Goal: Task Accomplishment & Management: Manage account settings

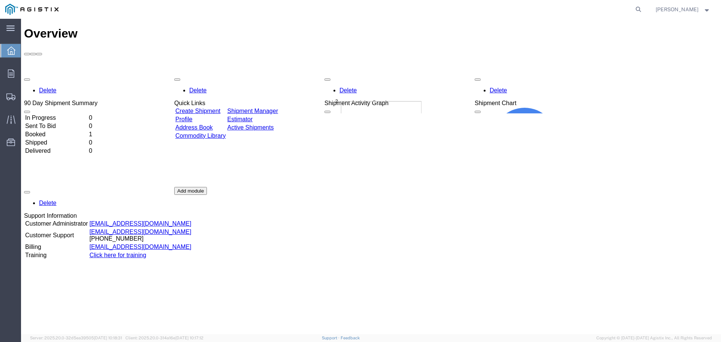
click at [220, 108] on link "Create Shipment" at bounding box center [197, 111] width 45 height 6
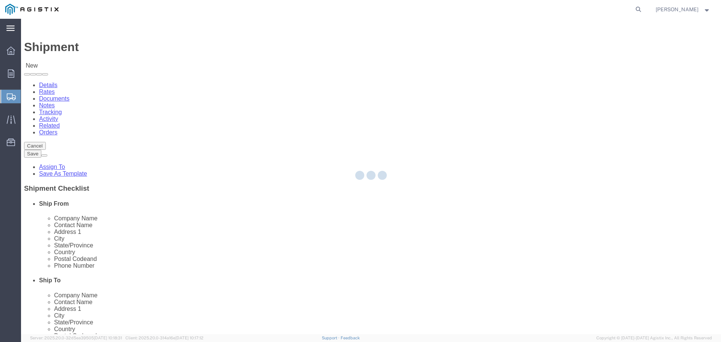
select select
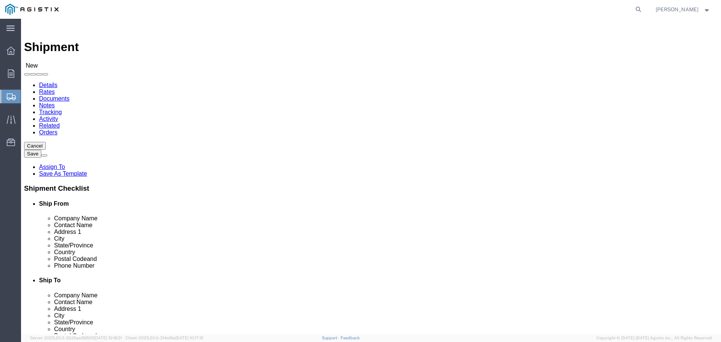
click select "Select PG&E Western Gas Technologies Inc"
select select "9596"
click select "Select PG&E Western Gas Technologies Inc"
select select "PURCHORD"
select select
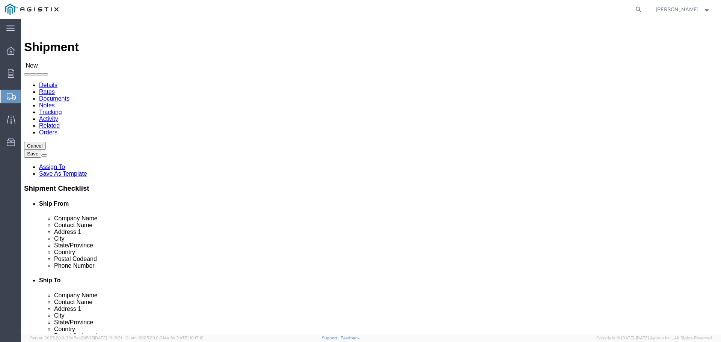
select select
click select "Select All Others [GEOGRAPHIC_DATA] [GEOGRAPHIC_DATA] [GEOGRAPHIC_DATA] [GEOGRA…"
select select "19996"
click select "Select All Others [GEOGRAPHIC_DATA] [GEOGRAPHIC_DATA] [GEOGRAPHIC_DATA] [GEOGRA…"
click label "Location"
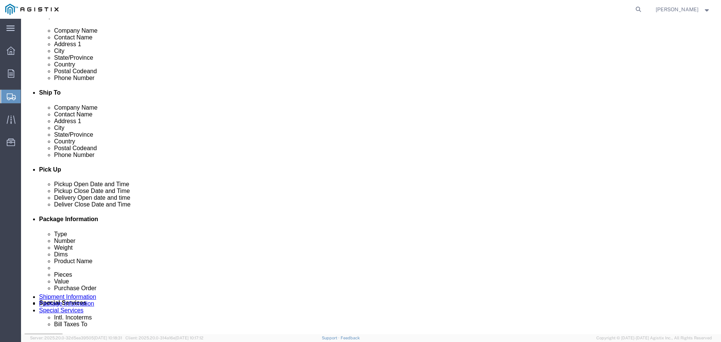
scroll to position [11, 0]
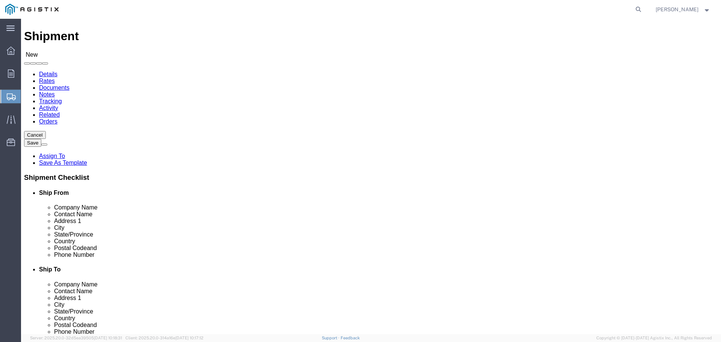
drag, startPoint x: 256, startPoint y: 161, endPoint x: 257, endPoint y: 167, distance: 6.3
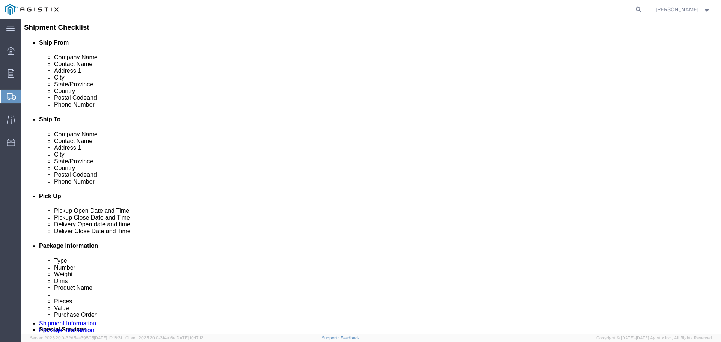
drag, startPoint x: 255, startPoint y: 181, endPoint x: 254, endPoint y: 189, distance: 8.6
select select "52832"
select select "CA"
select select "22830"
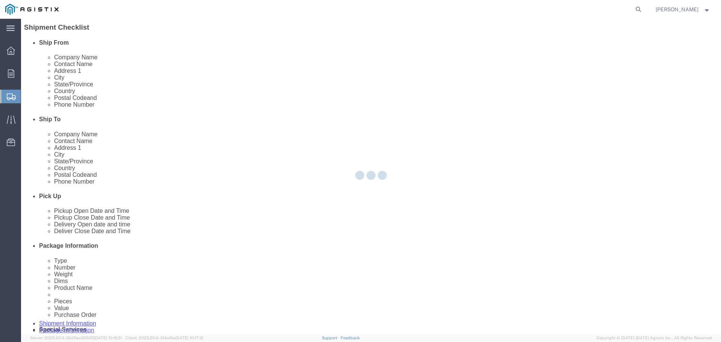
type input "1111723"
select select "WA"
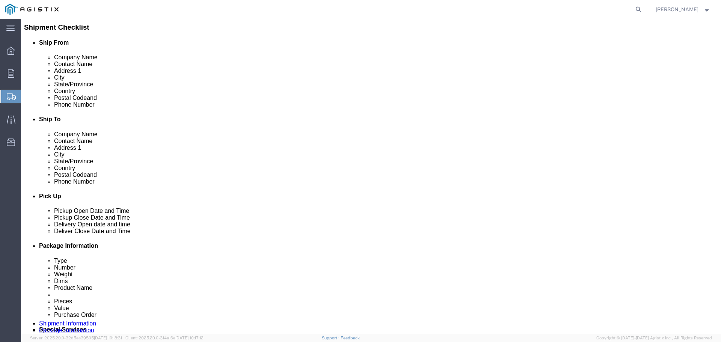
scroll to position [123, 0]
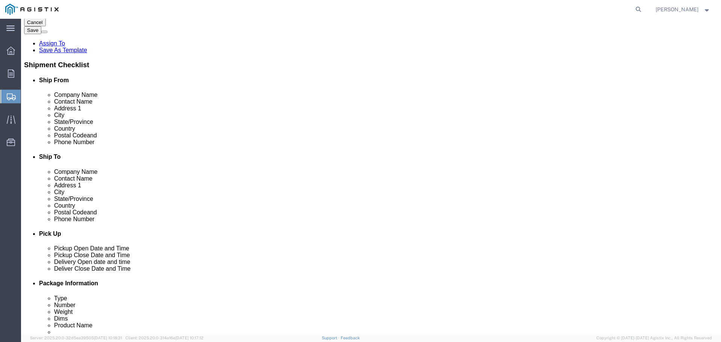
click div "Ship To Location Location My Profile Location (OBSOLETE) [GEOGRAPHIC_DATA] SC -…"
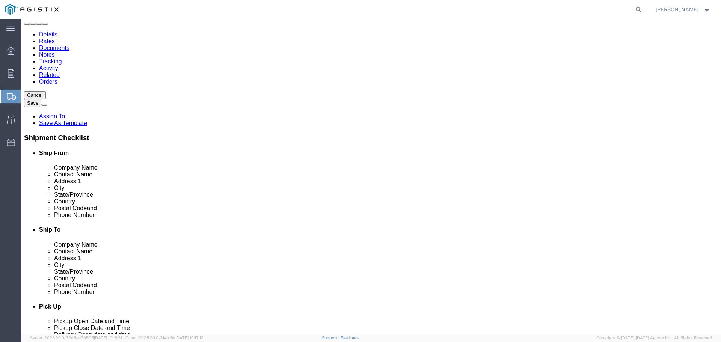
scroll to position [48, 0]
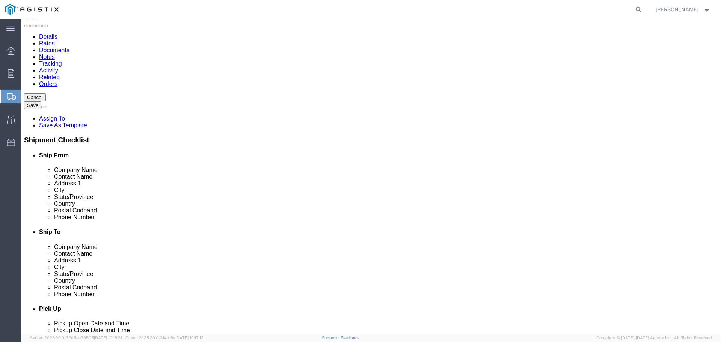
click input "text"
type input "Unit C4"
click div "City"
click input "text"
type input "6302537011"
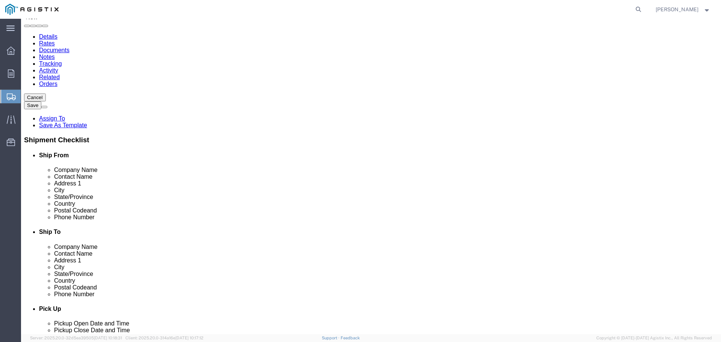
click input "text"
type input "[PERSON_NAME][EMAIL_ADDRESS][DOMAIN_NAME]"
checkbox input "true"
click label "Phone Number"
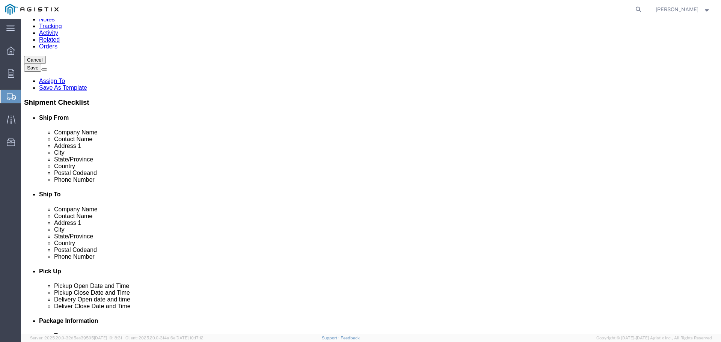
click input "text"
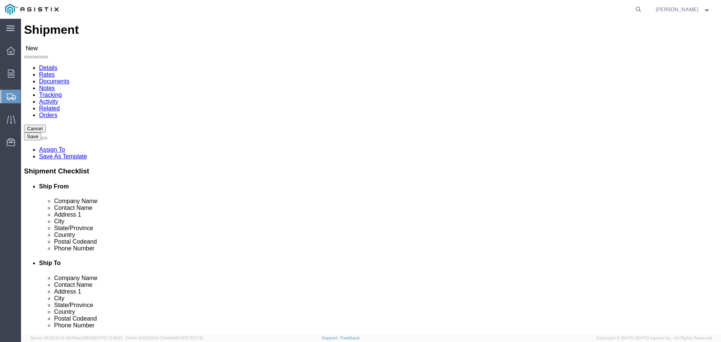
scroll to position [11, 0]
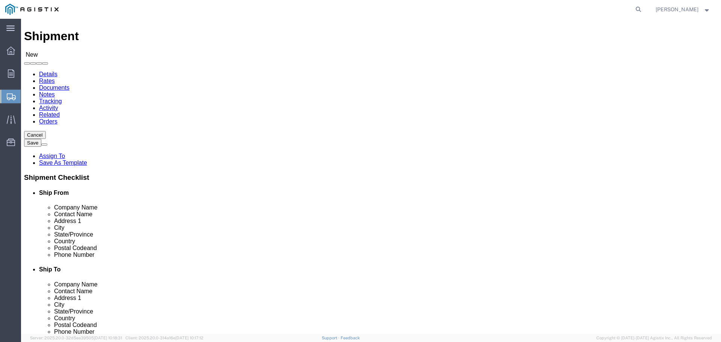
type input "[PERSON_NAME]"
type input "wh"
select select "19996"
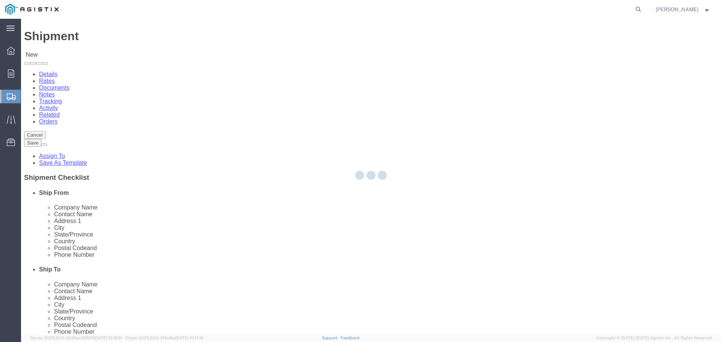
type input "95692"
select select "CA"
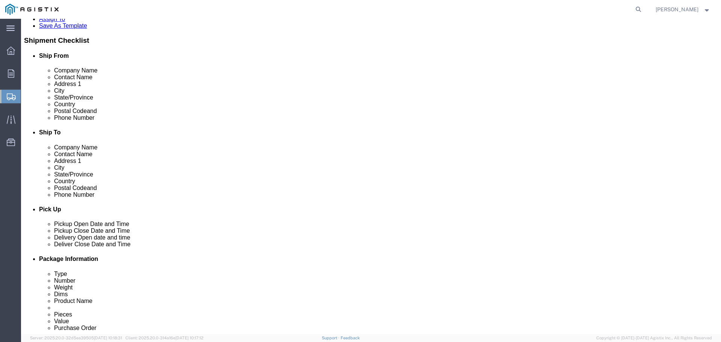
scroll to position [161, 0]
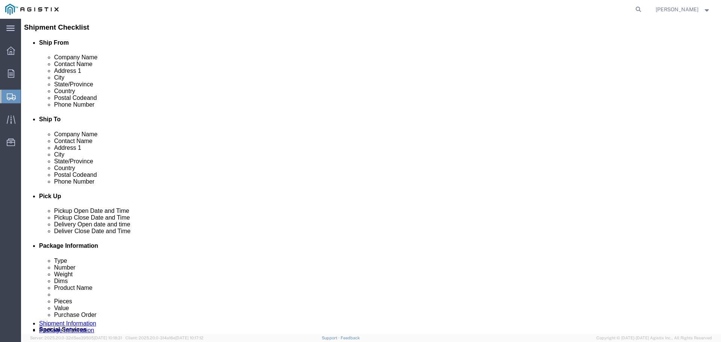
click input "text"
type input "6302537011"
click div "ADDITIONAL INFORMATION"
click input "text"
type input "[PERSON_NAME][EMAIL_ADDRESS][DOMAIN_NAME]"
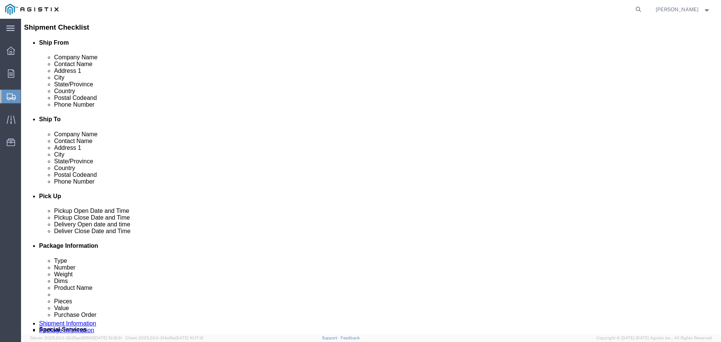
checkbox input "true"
click div "Location [GEOGRAPHIC_DATA] [GEOGRAPHIC_DATA] My Profile Location (OBSOLETE) [GE…"
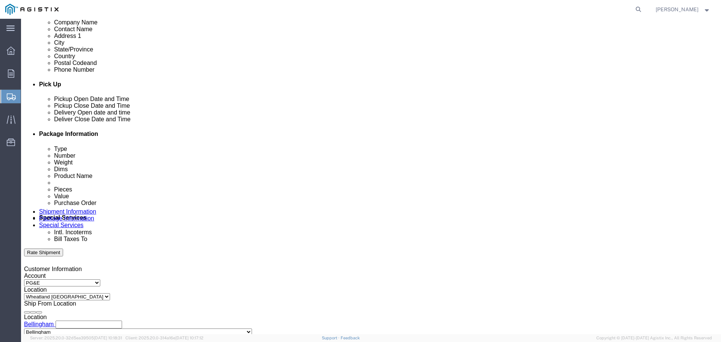
scroll to position [274, 0]
click div "[DATE] 11:00 AM"
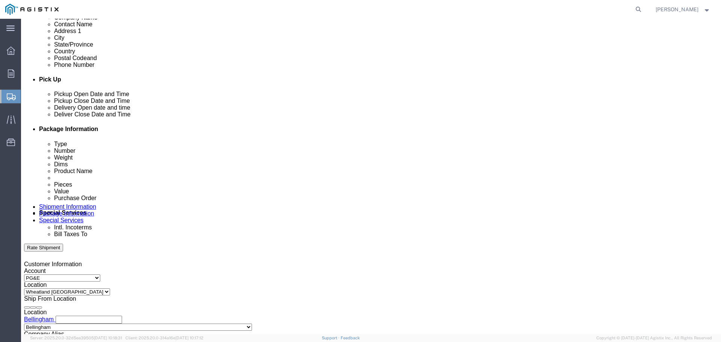
click div "Customer Information Account Select PG&E Western Gas Technologies Inc Location …"
click div "[DATE] 11:00 AM"
click input "11:00 AM"
type input "9:00 AM"
click button "Apply"
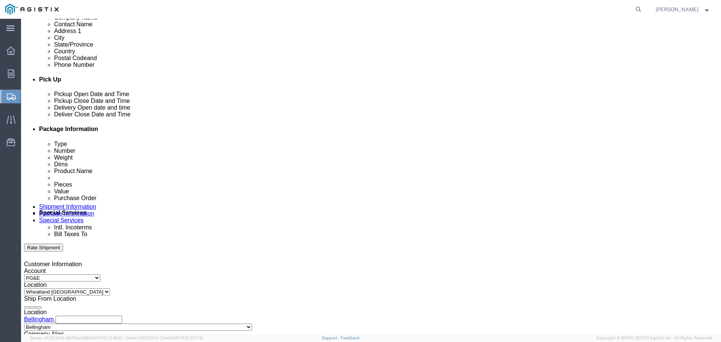
click div "[DATE] 12:00 PM"
click input "12:00 PM"
type input "1:00 PM"
click button "Apply"
click div "Leg 1 Mode Select Air Less than Truckload Multi-Leg Ocean Freight Rail Small Pa…"
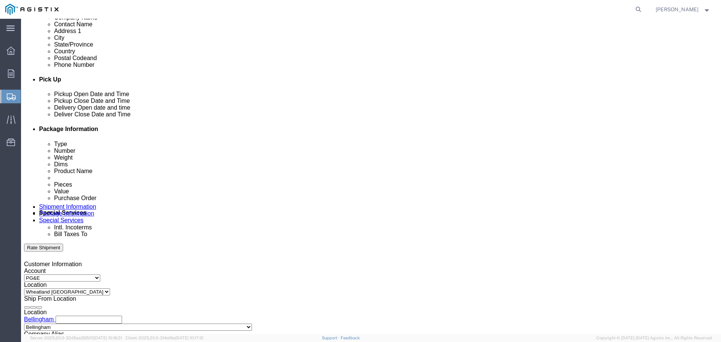
click div
click input "2:00 PM"
type input "8:00 PM"
click button "Apply"
click div
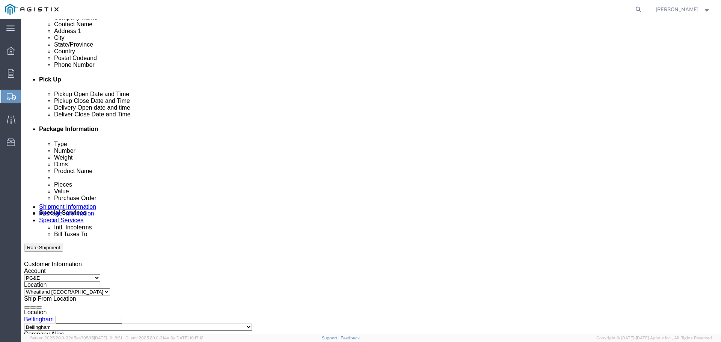
click input "9:00 PM"
type input "3:00 PM"
click button "Apply"
click div "[DATE] 8:00 PM"
click input "8:00 PM"
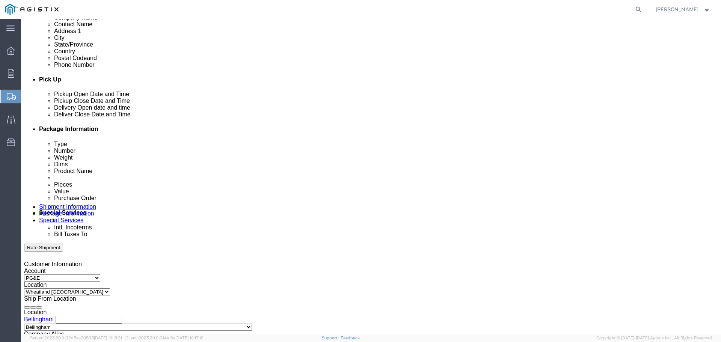
type input "8:00 am"
click button "Apply"
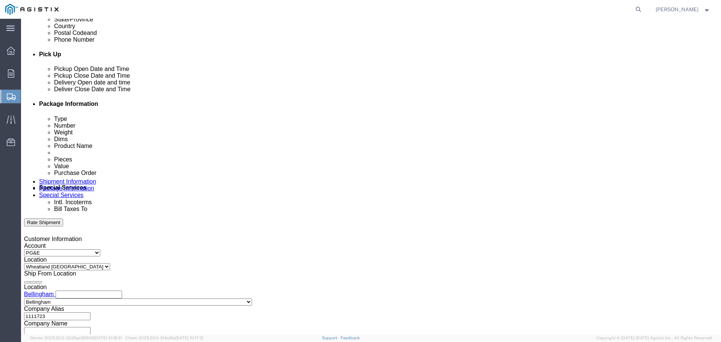
scroll to position [315, 0]
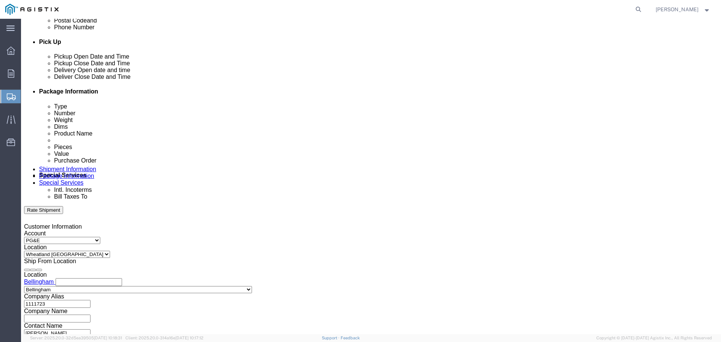
click input "text"
paste input "PO #: 3501"
click input "PO #: 3501"
type input "3501"
click input "3501"
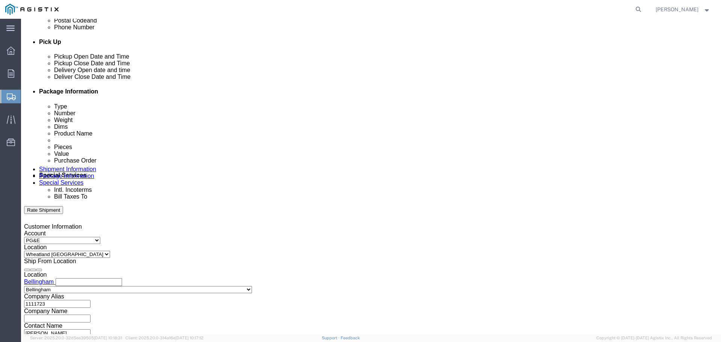
click input "3501"
click input "text"
paste input "3501420770"
type input "3501420770"
drag, startPoint x: 220, startPoint y: 209, endPoint x: 226, endPoint y: 208, distance: 6.1
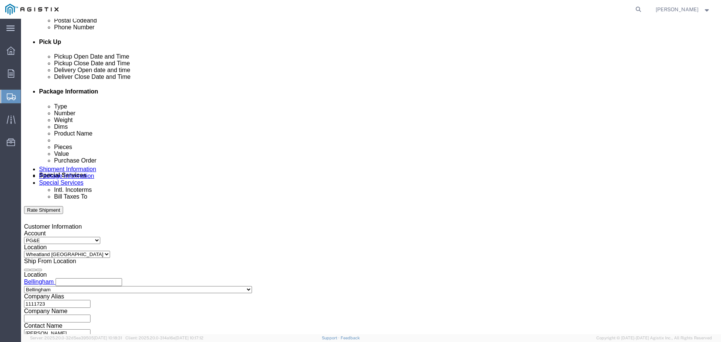
click select "Select Account Type Activity ID Airline Appointment Number ASN Batch Request # …"
click div "Shipping Mode (Optional)"
click select "Select Account Type Activity ID Airline Appointment Number ASN Batch Request # …"
select select "PURCHORD"
click select "Select Account Type Activity ID Airline Appointment Number ASN Batch Request # …"
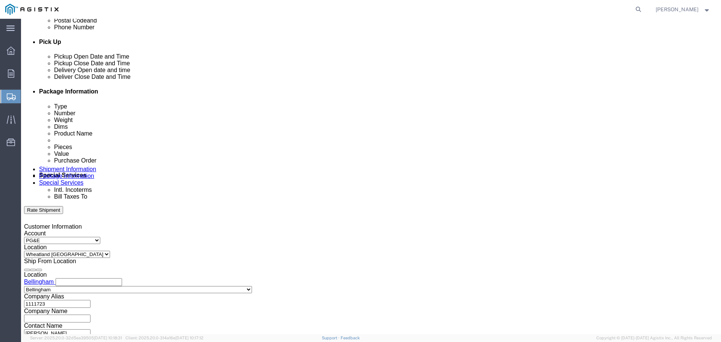
click div "Select Account Type Activity ID Airline Appointment Number ASN Batch Request # …"
click input "text"
paste input "3501420770"
type input "3501420770"
click select "Select Account Type Activity ID Airline Appointment Number ASN Batch Request # …"
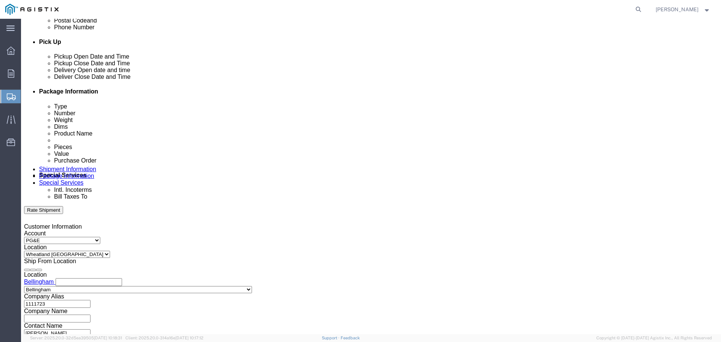
click div "Shipping Mode (Optional)"
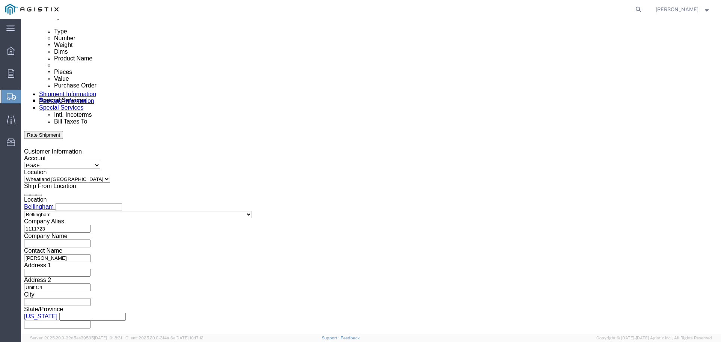
scroll to position [391, 0]
click select "Select Air Less than Truckload Multi-Leg Ocean Freight Rail Small Parcel Truckl…"
select select "LTL"
click select "Select Air Less than Truckload Multi-Leg Ocean Freight Rail Small Parcel Truckl…"
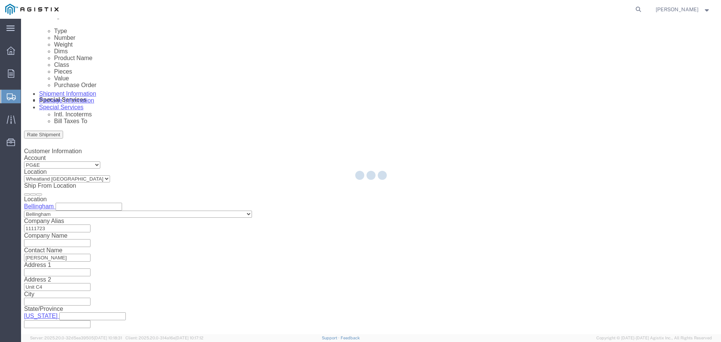
click at [129, 293] on div at bounding box center [371, 176] width 700 height 315
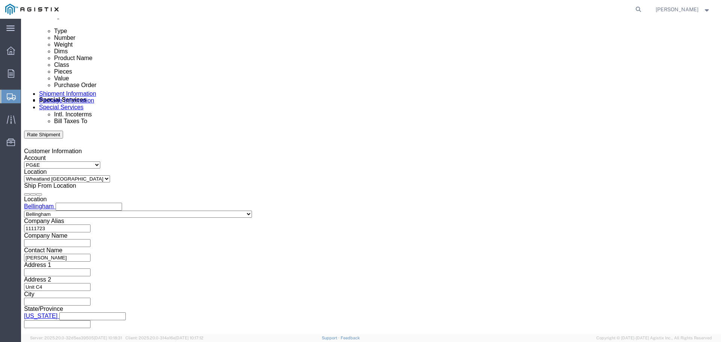
click input "text"
click td "10"
type input "[DATE]"
click div "Please fix the following errors Customer Information Account Select PG&E Wester…"
click div
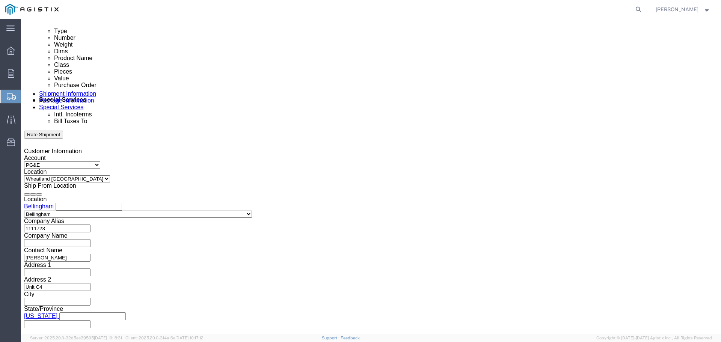
click select "Select Straight Truck"
click div "Previous Continue"
click button "Continue"
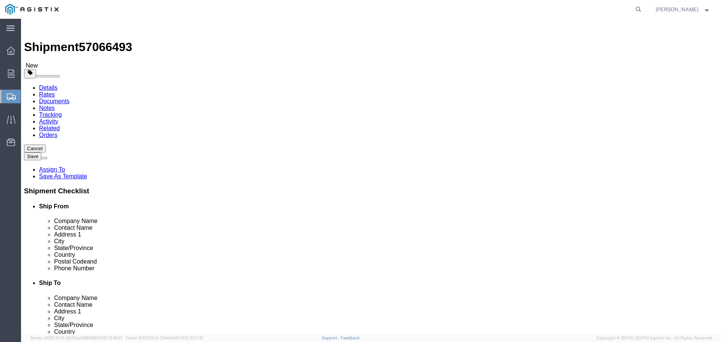
click select "Select Bulk Bundle(s) Cardboard Box(es) Carton(s) Crate(s) Drum(s) (Fiberboard)…"
select select "PSNS"
click select "Select Bulk Bundle(s) Cardboard Box(es) Carton(s) Crate(s) Drum(s) (Fiberboard)…"
click input "0.00"
type input "0"
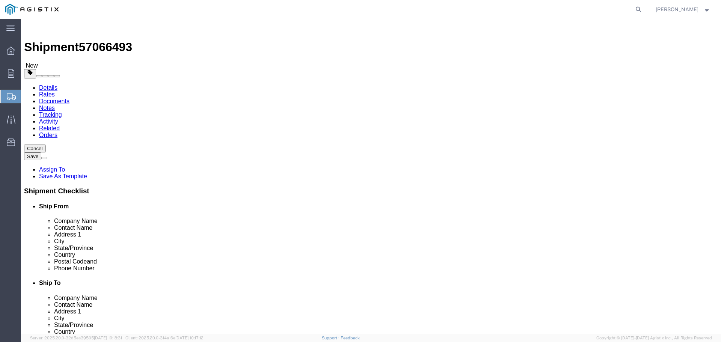
type input "250"
click ul
click input "text"
type input "48"
click input "text"
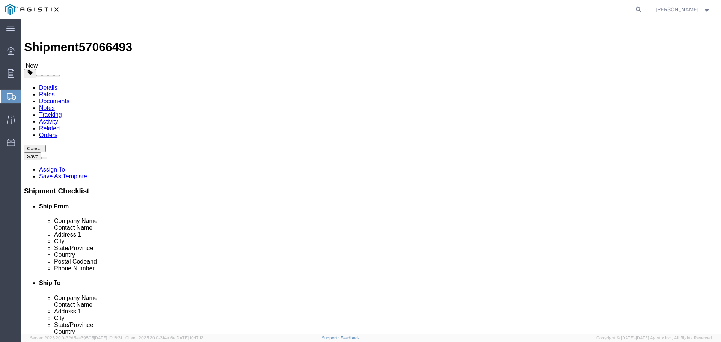
type input "40"
click input "text"
type input "3"
type input "40"
click div "1 x Pallet(s) Standard (Not Stackable) Package Type Select Bulk Bundle(s) Cardb…"
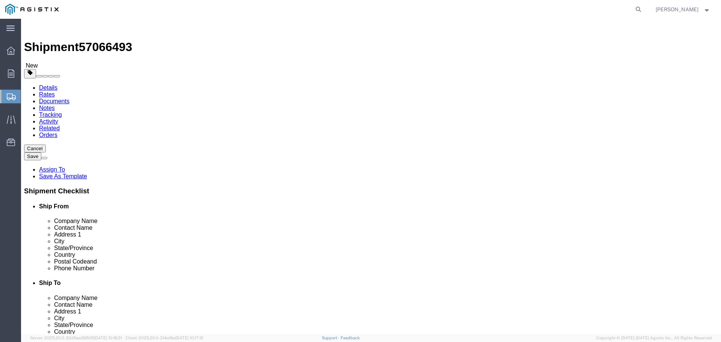
click button "Continue"
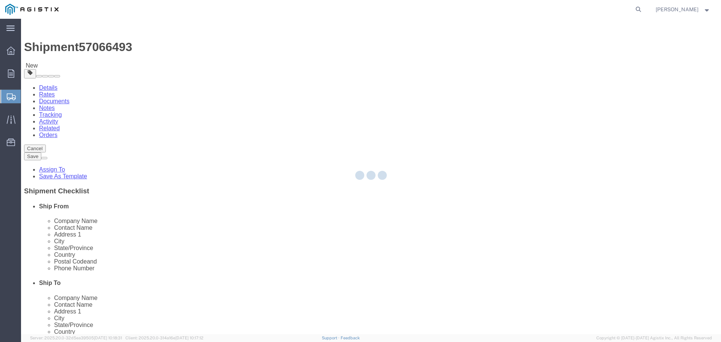
select select
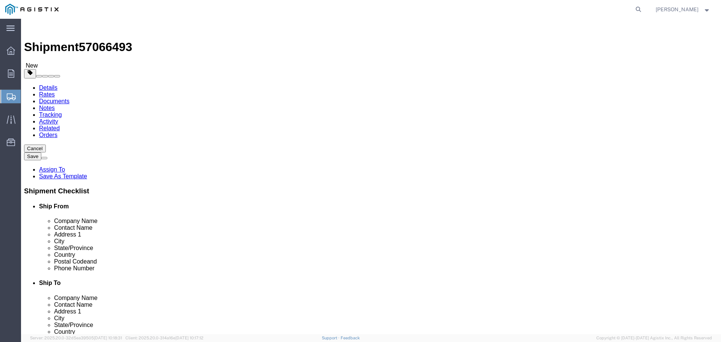
click span "button"
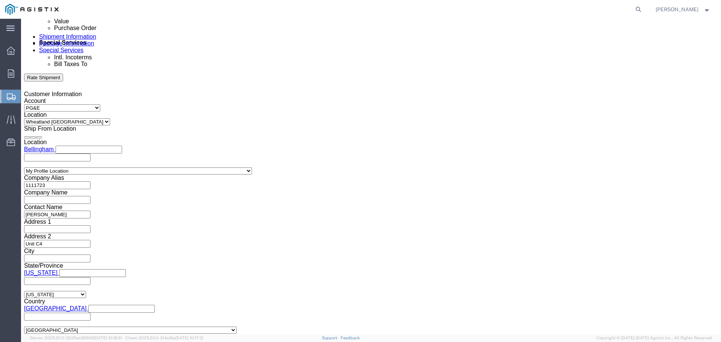
scroll to position [263, 0]
click link "Lift Gate"
select select "VEHICLE_LIFT_GATE_FLAG"
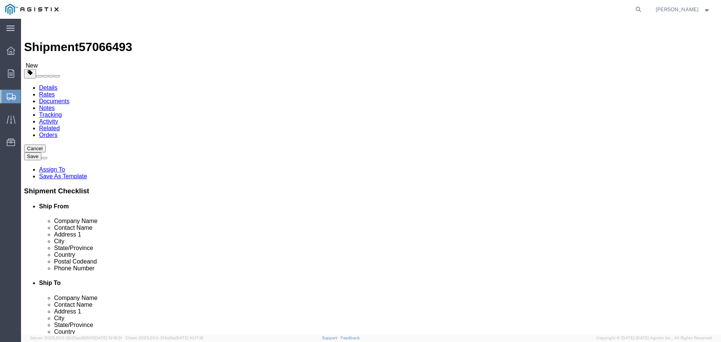
scroll to position [455, 0]
click div "Hold at Location"
click span "Select one or more"
click link "Lift Gate"
select select "PICKUP_LIFT_GATE"
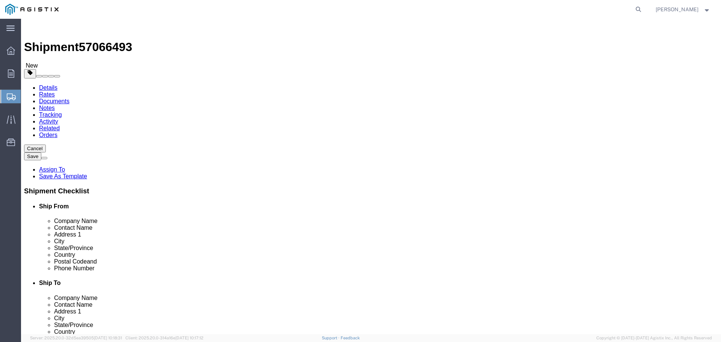
scroll to position [21, 0]
click div "Manage special services Handling Options Hold at Location Return Info Service O…"
click select "Select 1 Hour 2 Hour 3 Hour 4 Hour 5 Hour 6 Hour 7 Hour 8 Hour 1 Day 2 Days 3 D…"
click div "Pickup Instructions Lift Gate Crane Required Driver Assisted Loading Forklift I…"
click span "Select one or more"
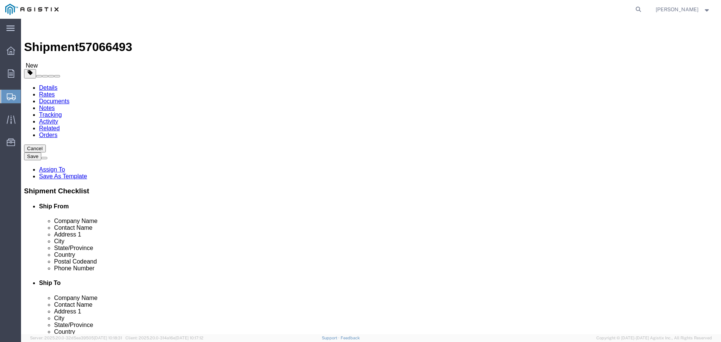
click div "Instructions"
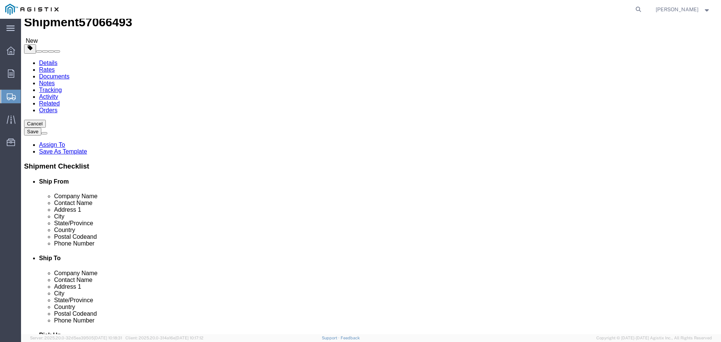
scroll to position [38, 0]
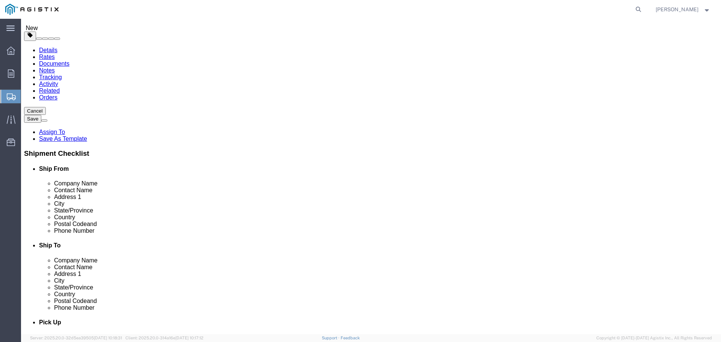
click select "Select"
click div "Hold At Carrier Location"
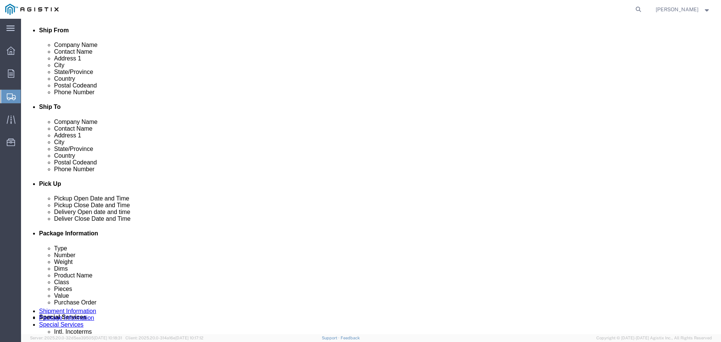
scroll to position [188, 0]
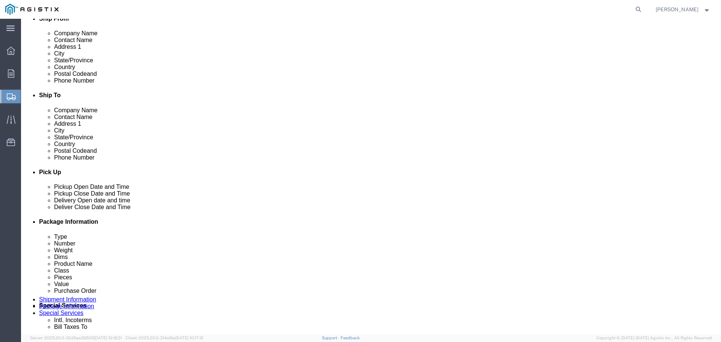
click select "Select 1 Day 2 Day 3-5 Day Economy 5+ Day"
select select "5+ Day"
click select "Select 1 Day 2 Day 3-5 Day Economy 5+ Day"
click div "Billing"
click select "Select ATA DTA DTD"
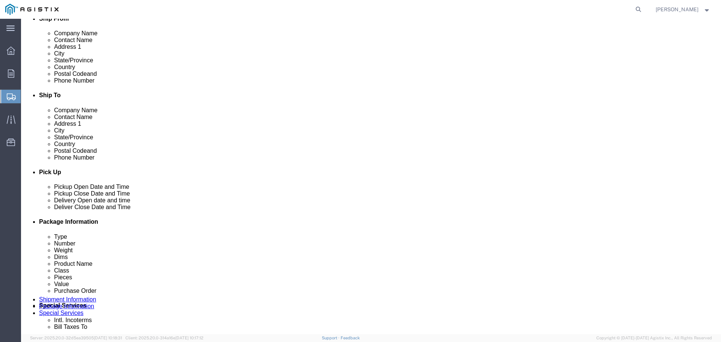
click div "Manage special services Handling Options Hold at Location Return Info Service O…"
click select "Select ATA DTA DTD"
select select "DTD"
click select "Select ATA DTA DTD"
click div "Billing"
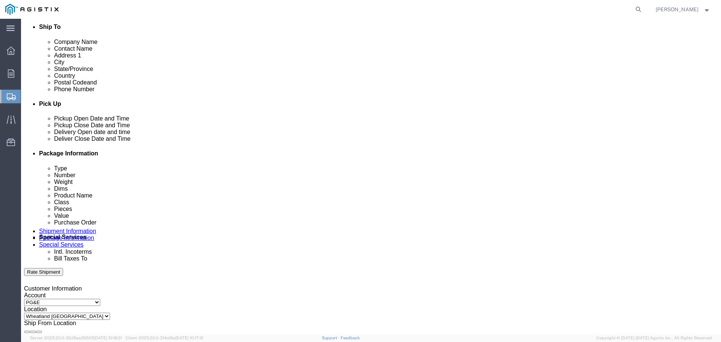
scroll to position [300, 0]
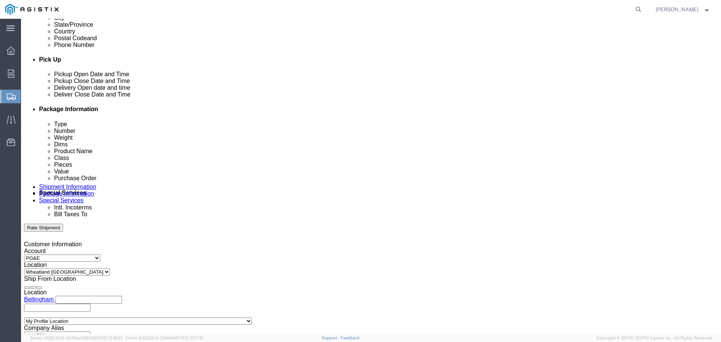
click select "Select Buyer Cost Center Department Operations Number Order Number Sales Person"
select select "BUYER"
click select "Select Buyer Cost Center Department Operations Number Order Number Sales Person"
click select "Select Free of Charge Free of Cost NET 30 NET 45 NET 60 See Comment"
click select "Select Buyer Cost Center Department Operations Number Order Number Sales Person"
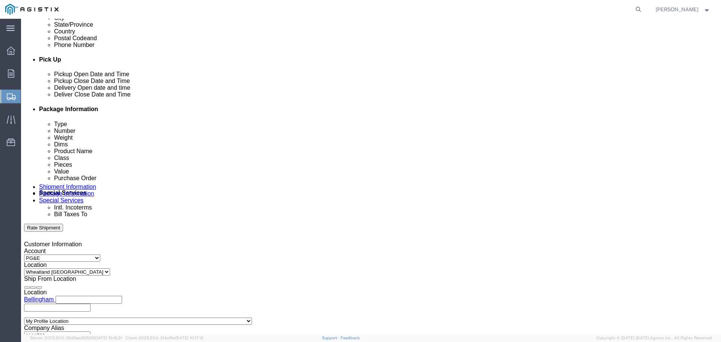
click select "Select Buyer Cost Center Department Operations Number Order Number Sales Person"
click div "Billing Location Select Select My Profile Location [GEOGRAPHIC_DATA] [GEOGRAPHI…"
click div "Select Buyer Cost Center Department Operations Number Order Number Sales Person"
click select "Select Buyer Cost Center Department Operations Number Order Number Sales Person"
select select "BUYER"
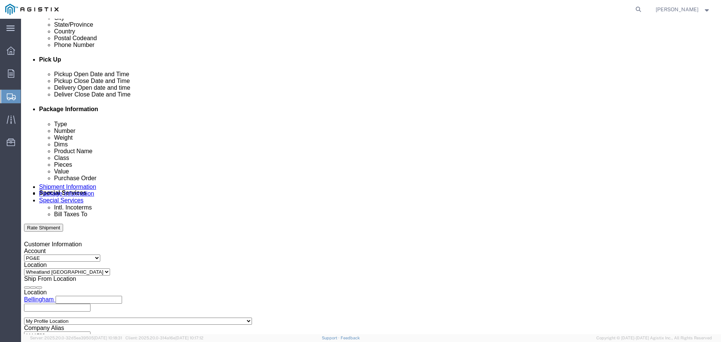
click select "Select Buyer Cost Center Department Operations Number Order Number Sales Person"
click div "Billing Location Select Select My Profile Location [GEOGRAPHIC_DATA] [GEOGRAPHI…"
click select "Select Free of Charge Free of Cost NET 30 NET 45 NET 60 See Comment"
select select "NET_30"
click select "Select Free of Charge Free of Cost NET 30 NET 45 NET 60 See Comment"
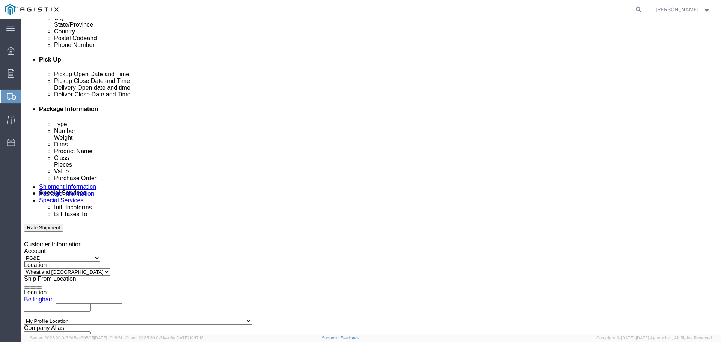
select "19996"
click select "Select Recipient Account Sender/Shipper Third Party Account"
select select "RCPN"
click select "Select Recipient Account Sender/Shipper Third Party Account"
type input "PG&E"
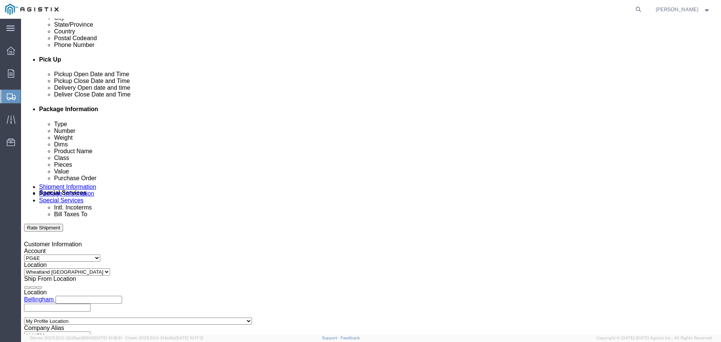
type input "[STREET_ADDRESS]"
select select "US"
select select "CA"
type input "6302537011"
type input "Wheatland"
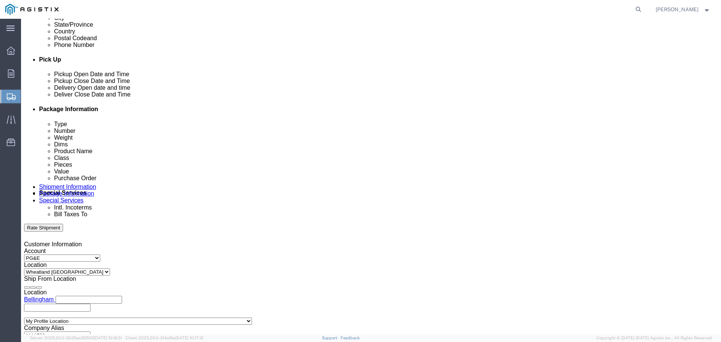
type input "95692"
click select "Select DHL FedEx Express UPS"
click div "Billing Location [GEOGRAPHIC_DATA] [GEOGRAPHIC_DATA] Select My Profile Location…"
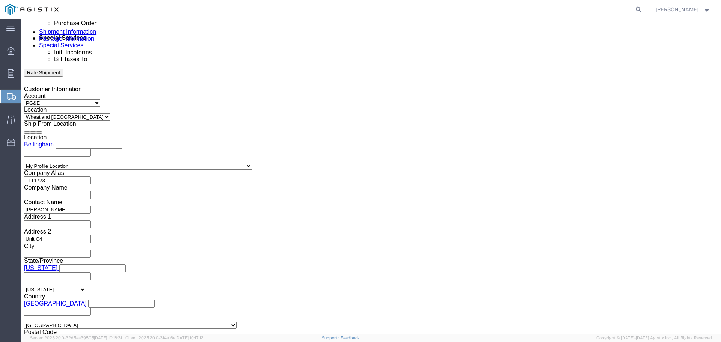
scroll to position [525, 0]
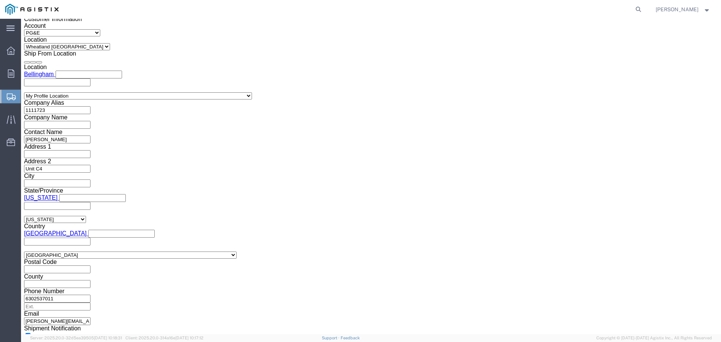
click input "text"
type input "Enter Email Address"
click label "Packing List"
click input "Packing List"
checkbox input "true"
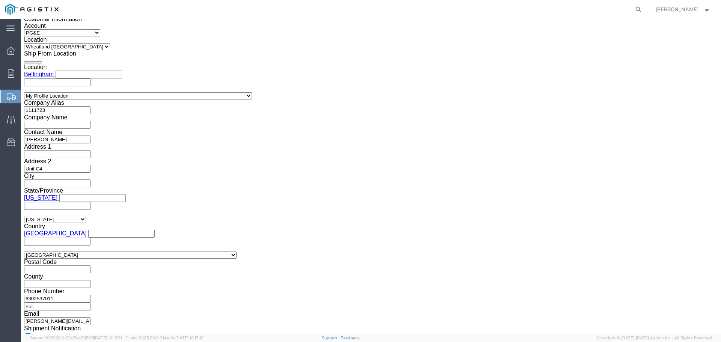
click input "BOL"
checkbox input "true"
click input "text"
type input "[PERSON_NAME][EMAIL_ADDRESS][DOMAIN_NAME]"
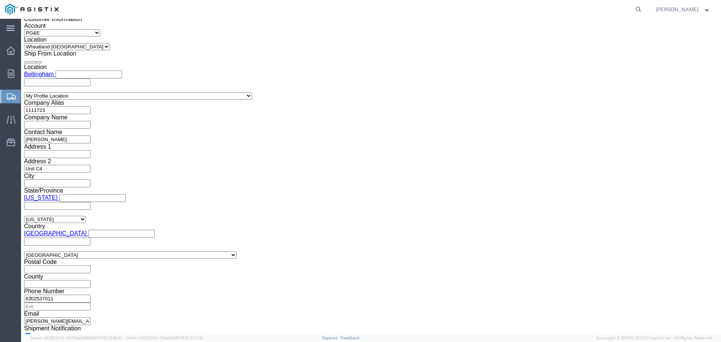
click div "Message"
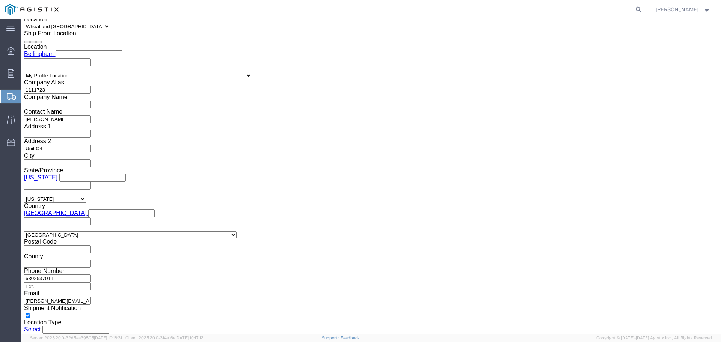
scroll to position [563, 0]
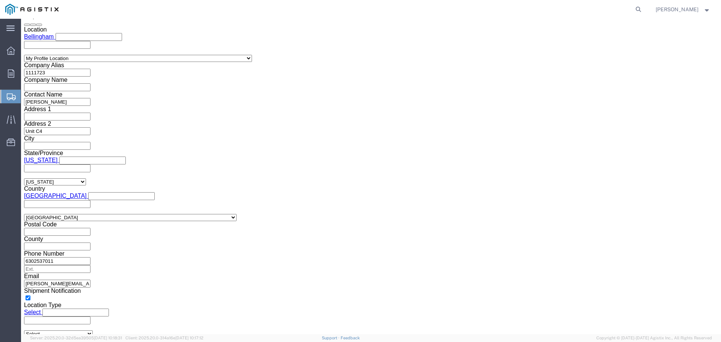
click div "To [PERSON_NAME][EMAIL_ADDRESS][DOMAIN_NAME] (new) [PERSON_NAME][EMAIL_ADDRESS]…"
click icon
click div "Message"
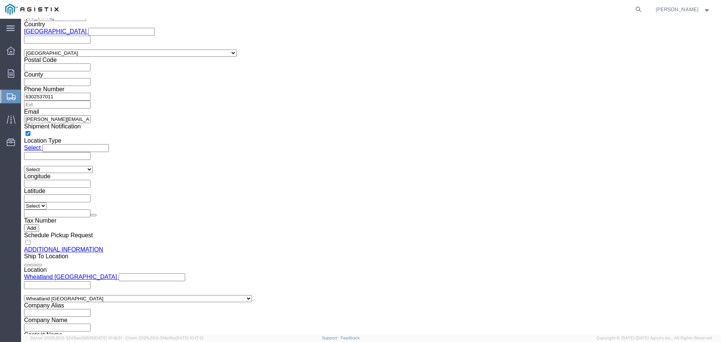
scroll to position [772, 0]
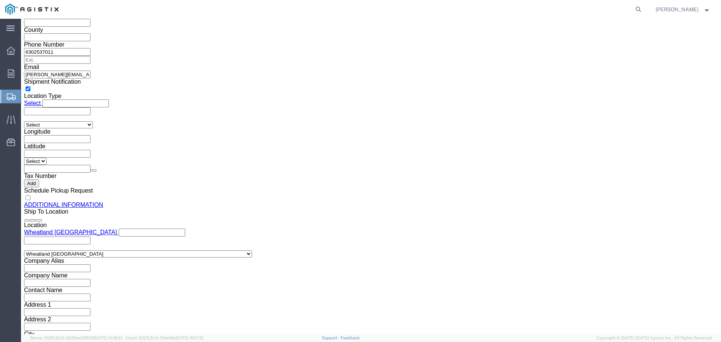
select select "MYPROFILE"
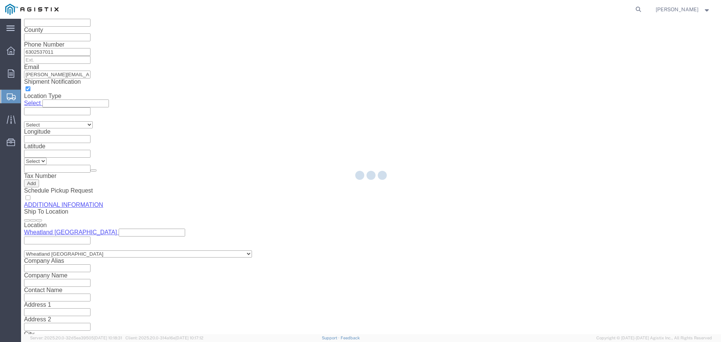
type input "Western Gas Technologies Inc"
type input "[STREET_ADDRESS]"
select select "US"
type input "[PERSON_NAME]"
type input "[GEOGRAPHIC_DATA]"
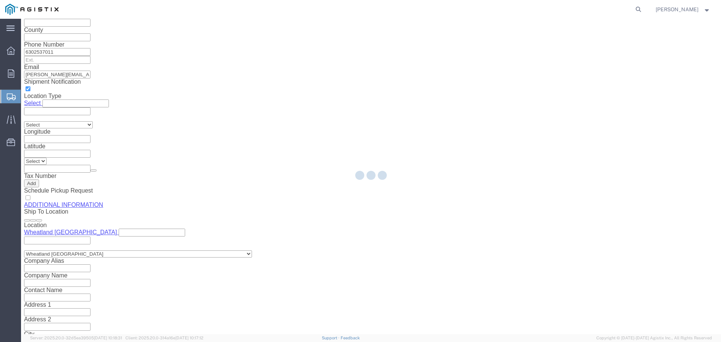
type input "95757"
select select "CA"
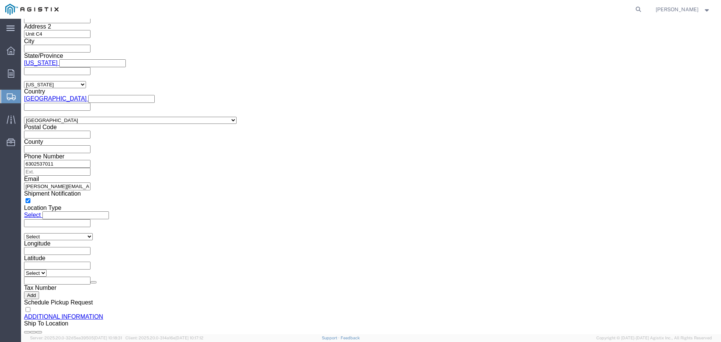
scroll to position [659, 0]
select select "19996"
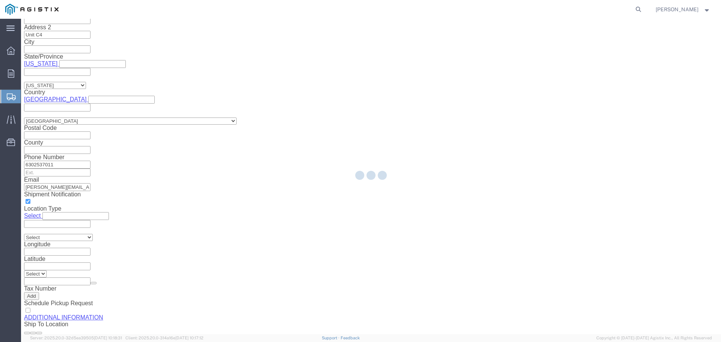
type input "PG&E"
type input "[STREET_ADDRESS]"
select select "US"
type input "Wheatland"
type input "95692"
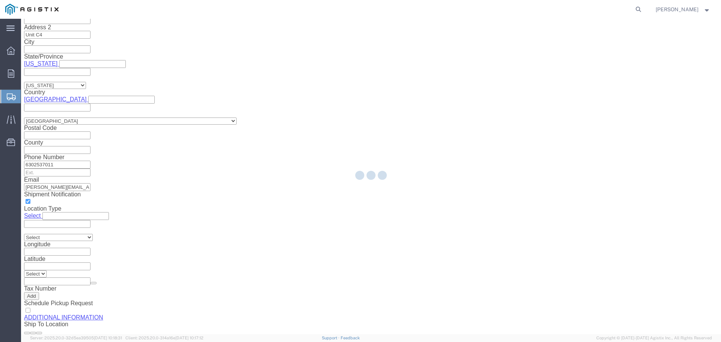
select select "CA"
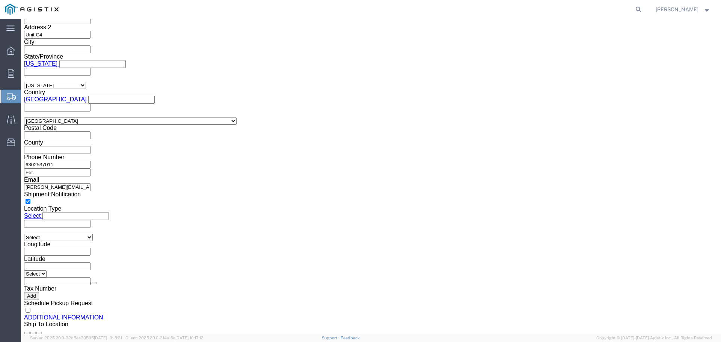
scroll to position [697, 0]
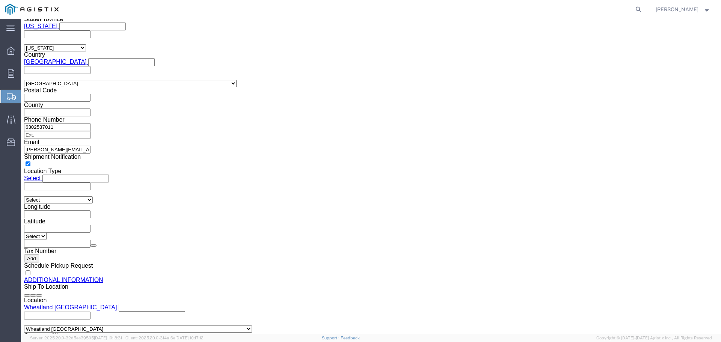
click div "Location [GEOGRAPHIC_DATA] [GEOGRAPHIC_DATA] Select My Profile Location [GEOGRA…"
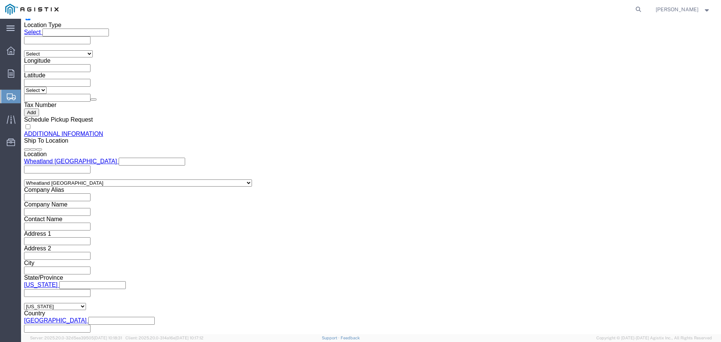
scroll to position [847, 0]
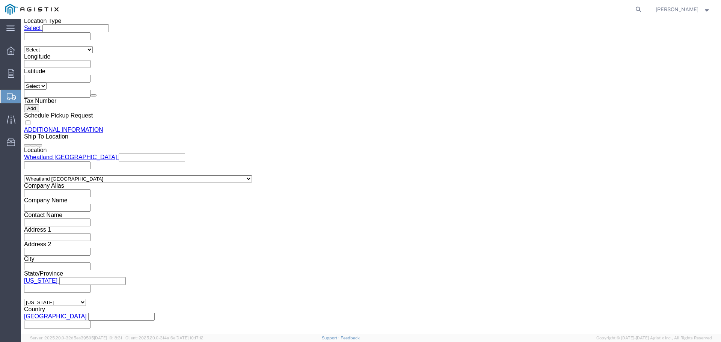
click button "Upload"
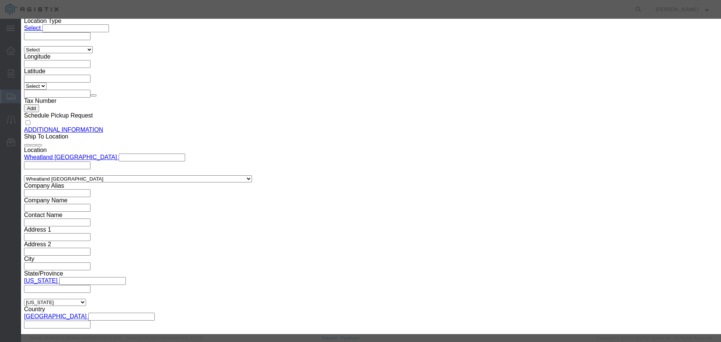
click button "Browse"
type input "C:\fakepath\PackingSlip SO-2250866 for PacificGasElectricCo.pdf"
click button "Browse"
type input "C:\fakepath\SalesOrder SO-2250866 for PacificGasElectricCo.pdf"
click button "Upload"
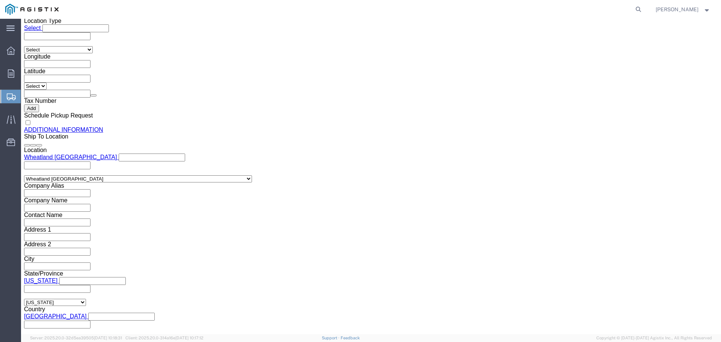
click button "Save"
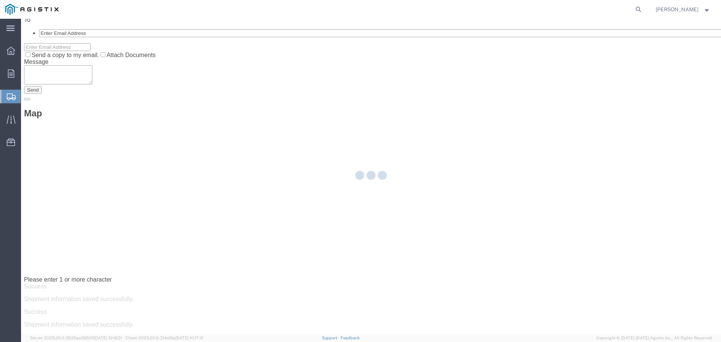
scroll to position [0, 0]
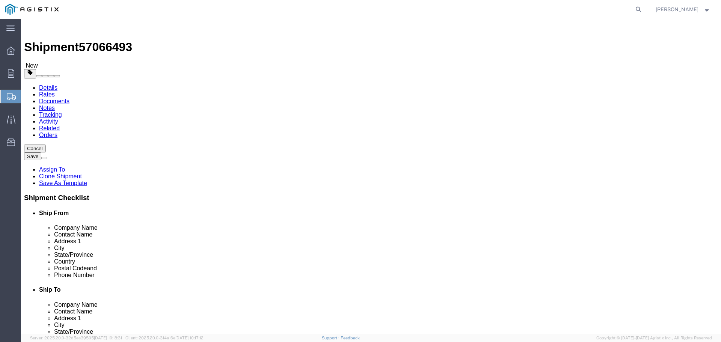
click at [65, 166] on link "Assign To" at bounding box center [52, 169] width 26 height 6
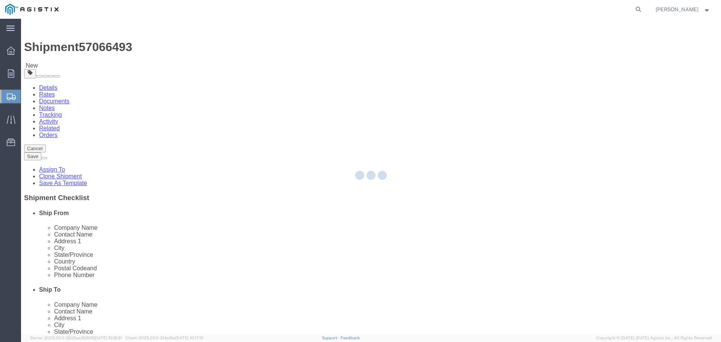
select select
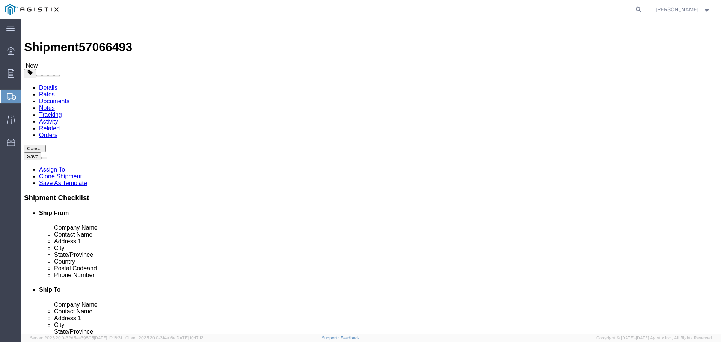
click at [62, 111] on link "Tracking" at bounding box center [50, 114] width 23 height 6
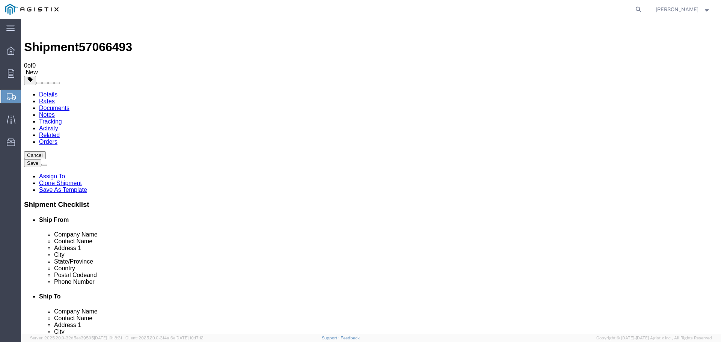
click at [55, 111] on link "Notes" at bounding box center [47, 114] width 16 height 6
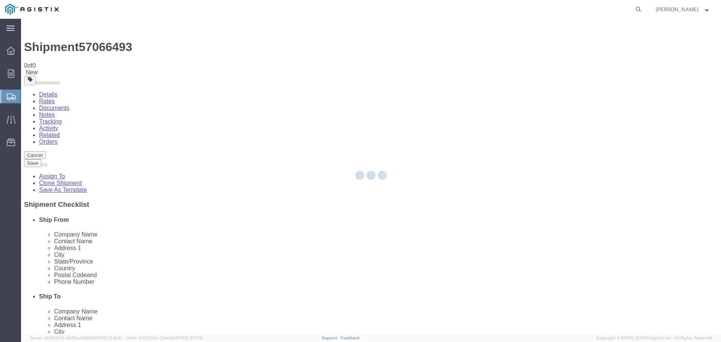
click at [101, 47] on div at bounding box center [371, 176] width 700 height 315
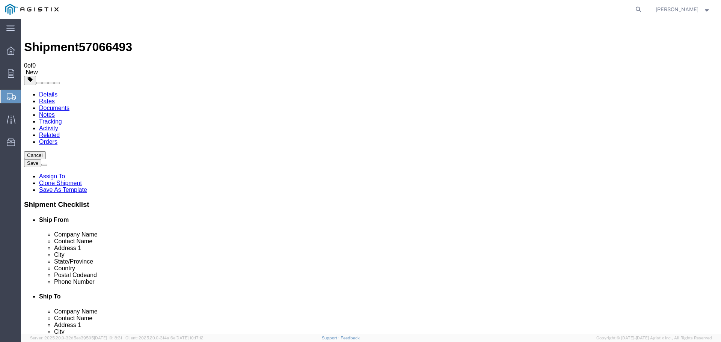
click at [69, 105] on link "Documents" at bounding box center [54, 108] width 30 height 6
click at [55, 98] on link "Rates" at bounding box center [47, 101] width 16 height 6
click at [47, 91] on link "Details" at bounding box center [48, 94] width 18 height 6
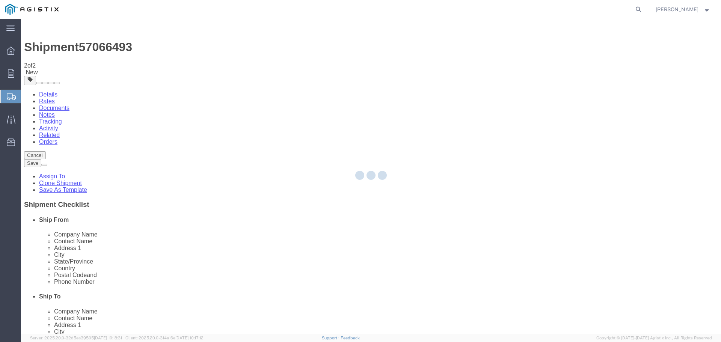
select select "22830"
select select "19996"
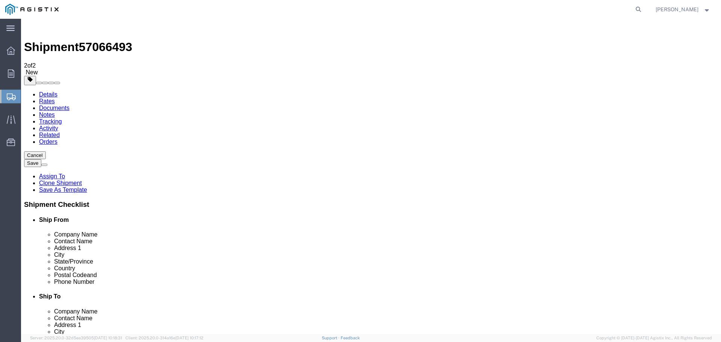
click div "Cancel Save Assign To Clone Shipment Save As Template"
click button "Save"
click div
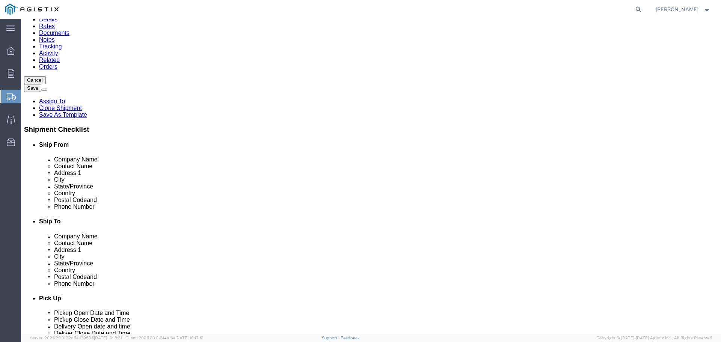
scroll to position [38, 0]
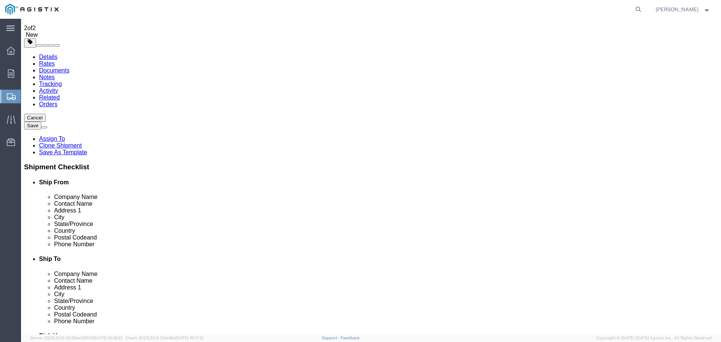
click input "text"
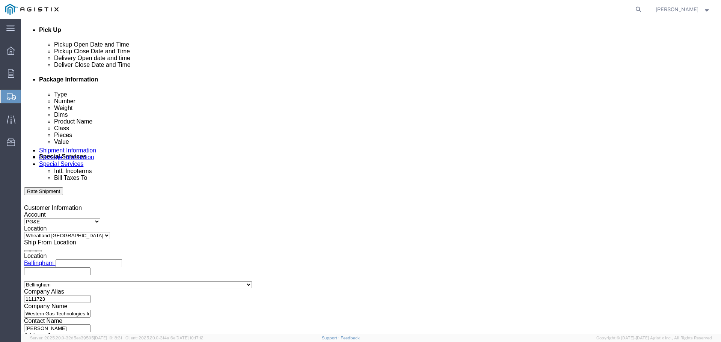
scroll to position [391, 0]
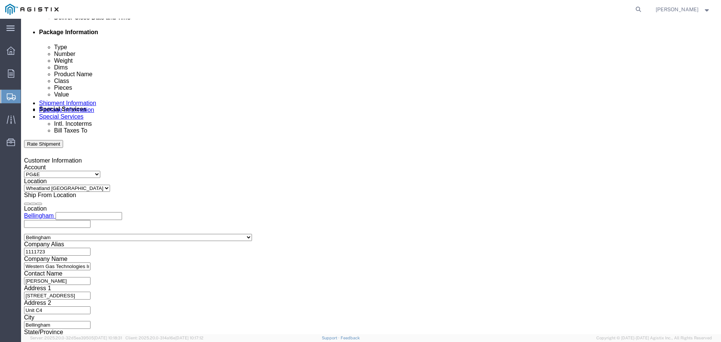
type input "[PERSON_NAME]"
click button "Continue"
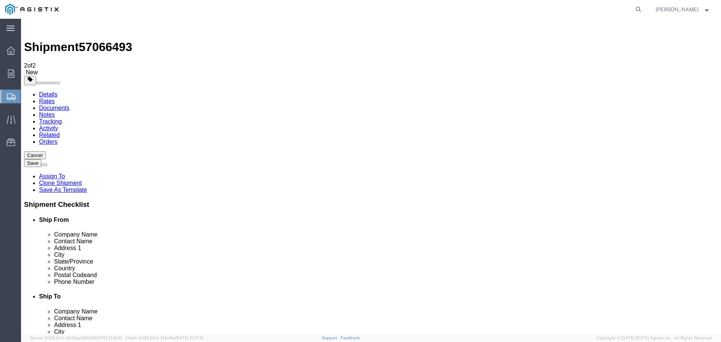
click link "Add Content"
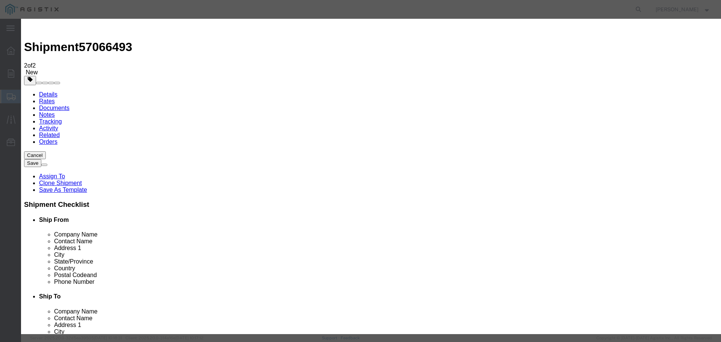
click input "text"
type input "Valve Grease"
click input "0"
type input "1"
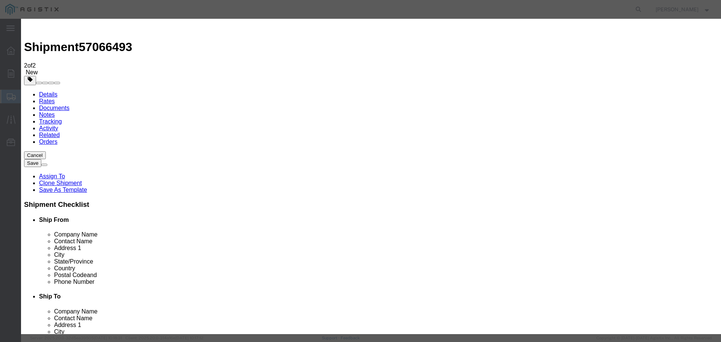
click input "text"
type input "5500"
click select "Select 50 55 60 65 70 85 92.5 100 125 175 250 300 400"
select select "50"
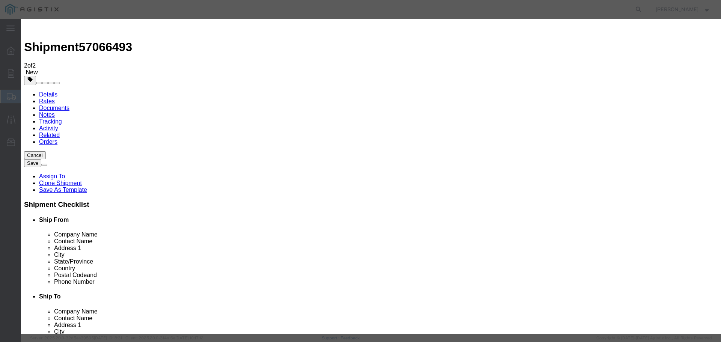
click select "Select 50 55 60 65 70 85 92.5 100 125 175 250 300 400"
click div "Product Name Valve Grease Pieces 1 Select Bag Barrels 100Board Feet Bottle Box …"
click button "Save & Close"
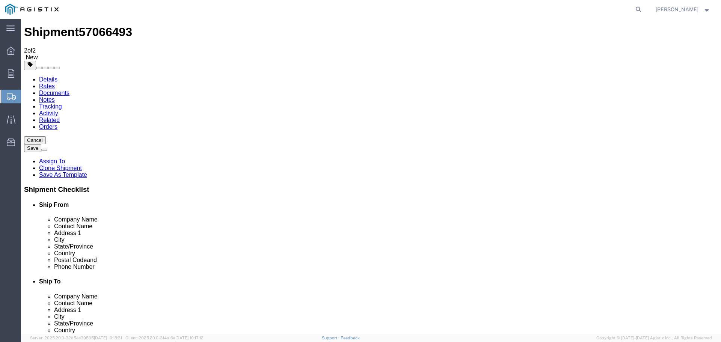
scroll to position [21, 0]
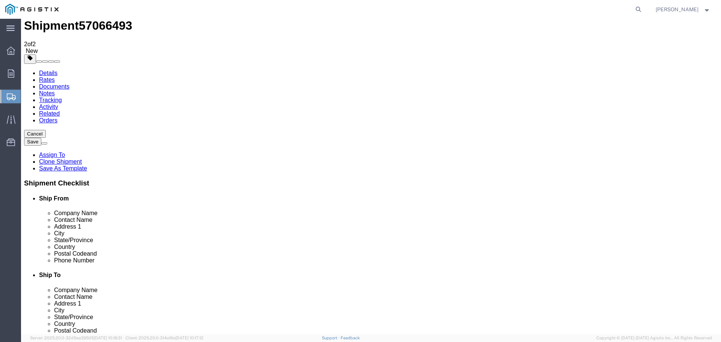
drag, startPoint x: 599, startPoint y: 296, endPoint x: 620, endPoint y: 315, distance: 28.4
click button "Rate Shipment"
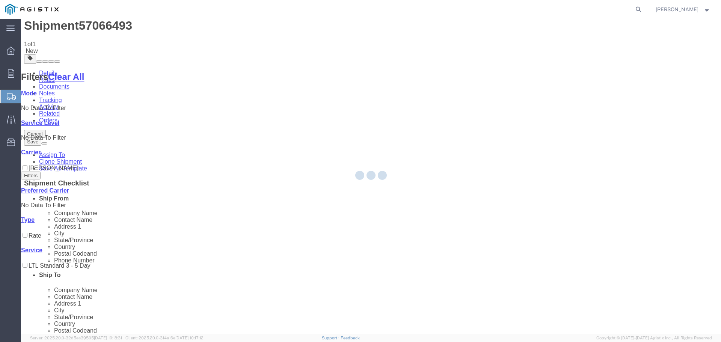
scroll to position [0, 0]
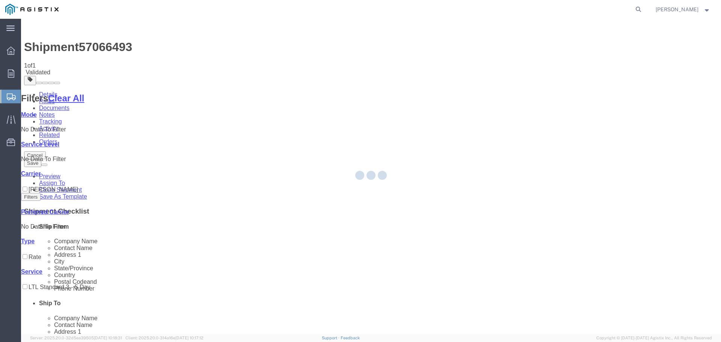
select select "22830"
select select "19996"
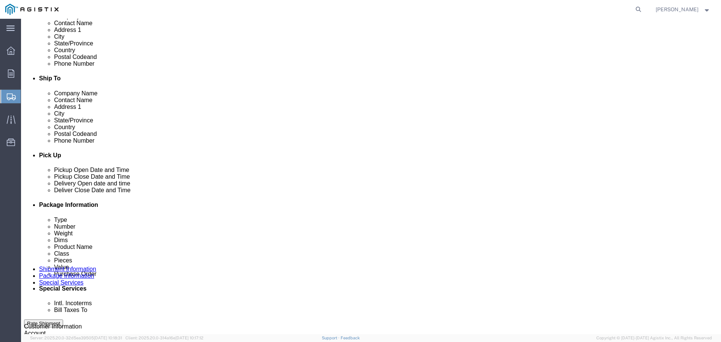
scroll to position [203, 0]
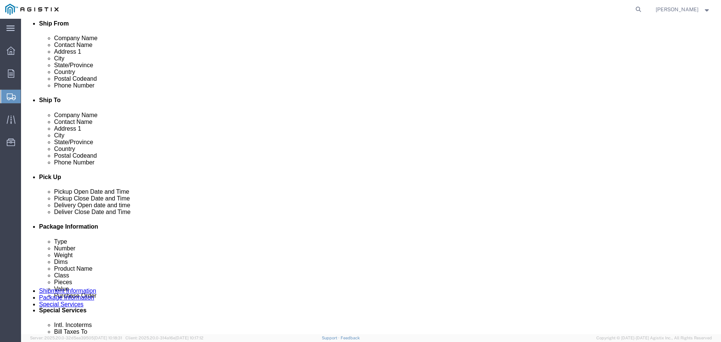
click button "Rate Shipment"
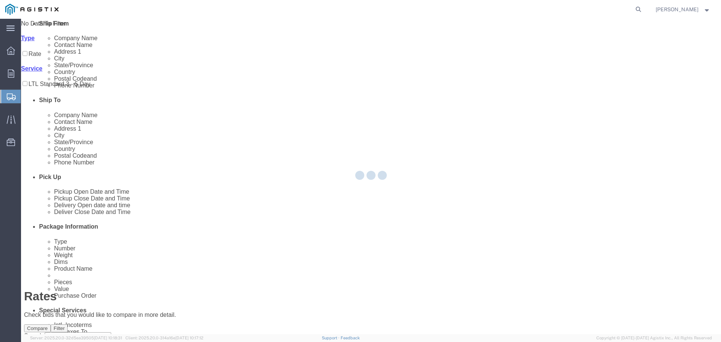
scroll to position [0, 0]
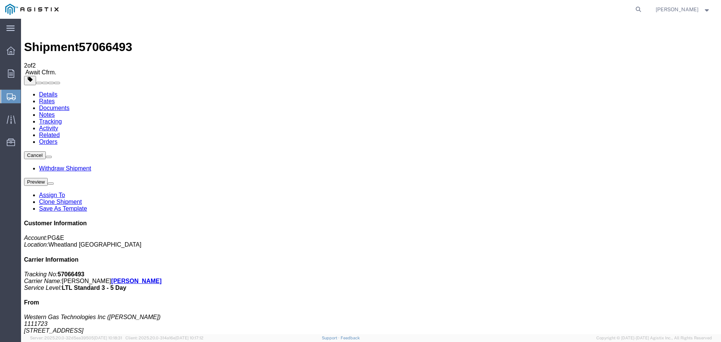
click at [0, 0] on span "Create Shipment" at bounding box center [0, 0] width 0 height 0
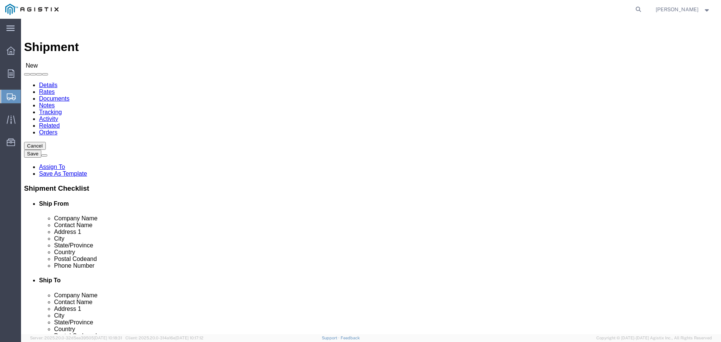
click select "Select PG&E Western Gas Technologies Inc"
select select "11870"
click select "Select PG&E Western Gas Technologies Inc"
select select
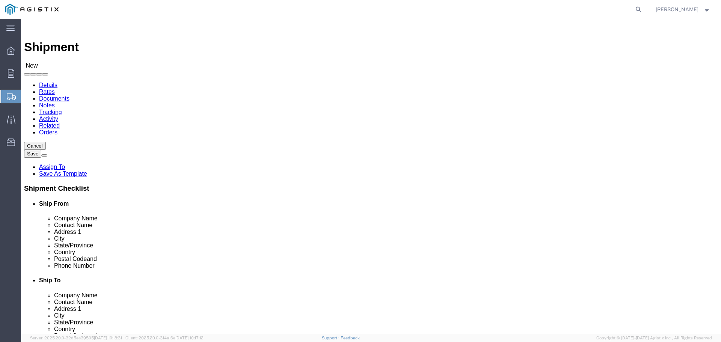
click select "Select [GEOGRAPHIC_DATA]"
select select "22830"
click select "Select [GEOGRAPHIC_DATA]"
click div "Account Select PG&E Western Gas Technologies Inc Location Select [GEOGRAPHIC_DA…"
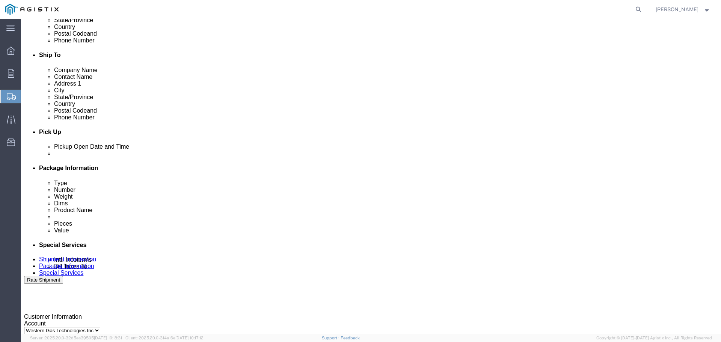
click div "My Profile Location (OBSOLETE) [PERSON_NAME] SC - GC TRAILER (OBSOLETE) [GEOGRA…"
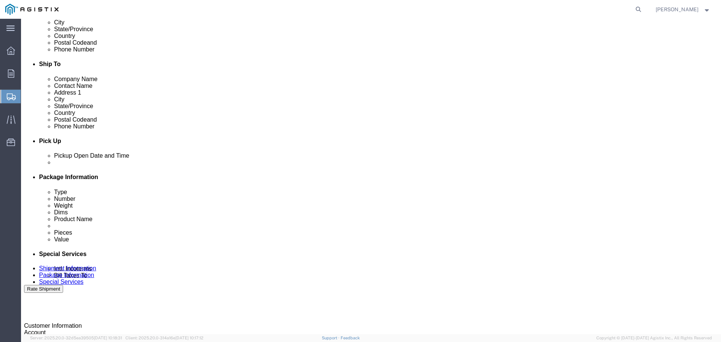
click div "My Profile Location (OBSOLETE) [PERSON_NAME] SC - GC TRAILER (OBSOLETE) [GEOGRA…"
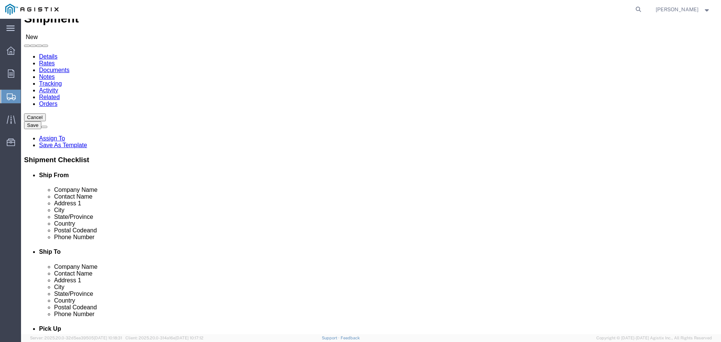
scroll to position [66, 0]
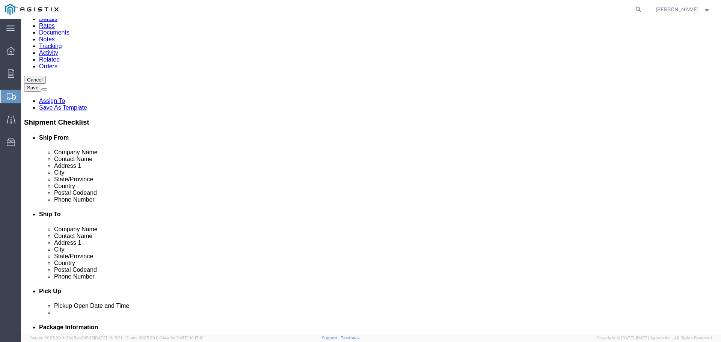
select select "MYPROFILE"
select select "CA"
click input "text"
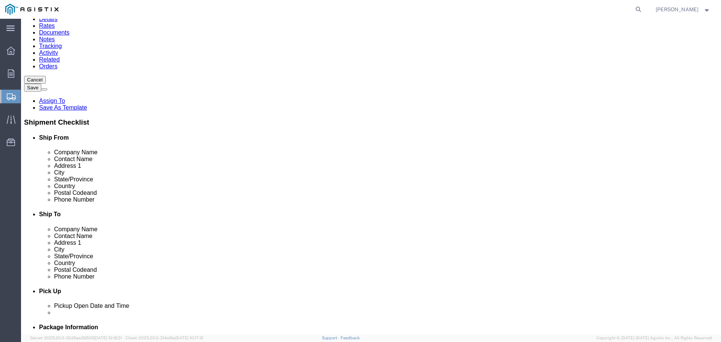
type input "70"
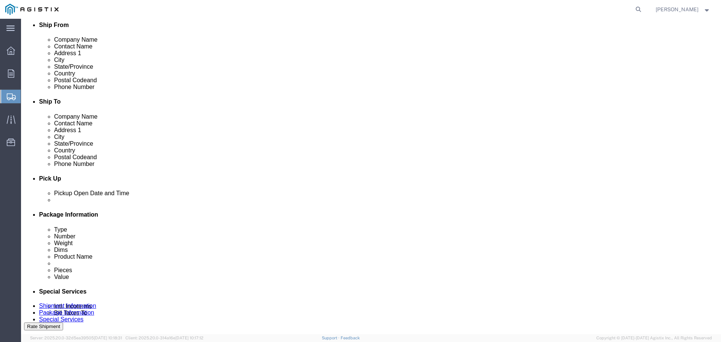
select select "22830"
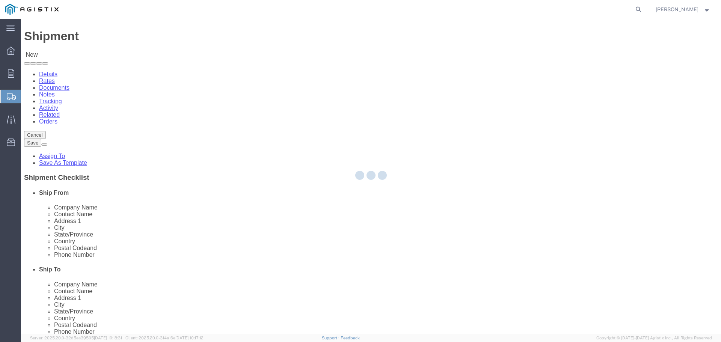
select select "WA"
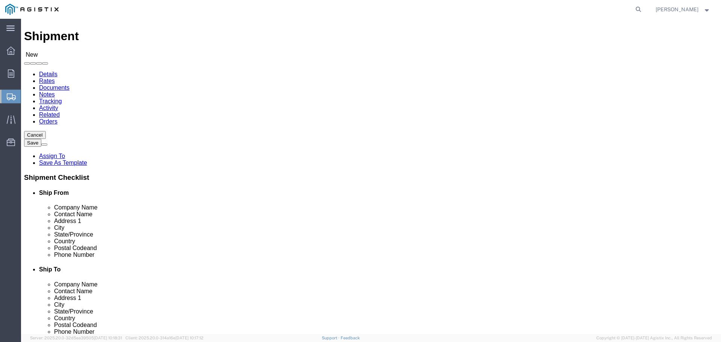
scroll to position [48, 0]
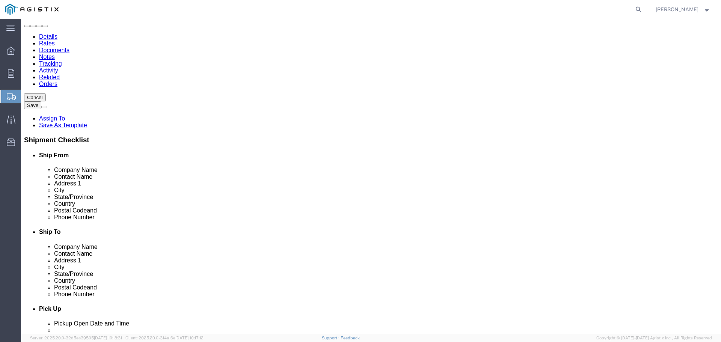
click input "text"
type input "Unit C4"
click label "Address 2"
click input "text"
type input "6302537011"
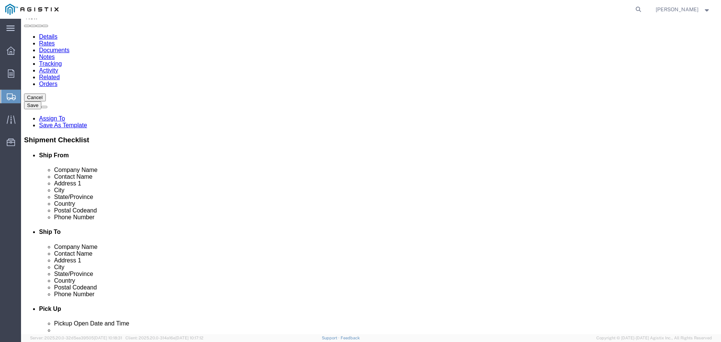
click input "text"
type input "[PERSON_NAME][EMAIL_ADDRESS][DOMAIN_NAME]"
click div "Location [GEOGRAPHIC_DATA] My Profile Location (OBSOLETE) [GEOGRAPHIC_DATA] SC …"
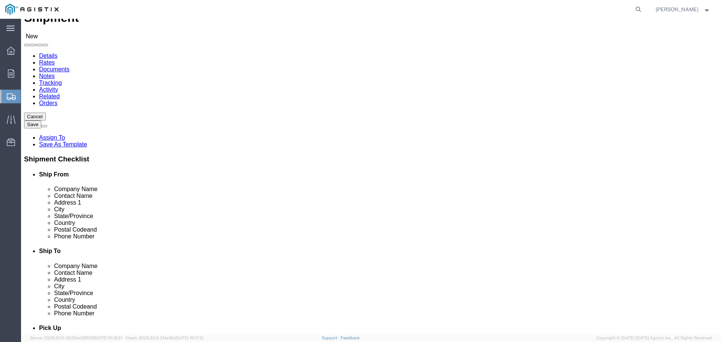
scroll to position [11, 0]
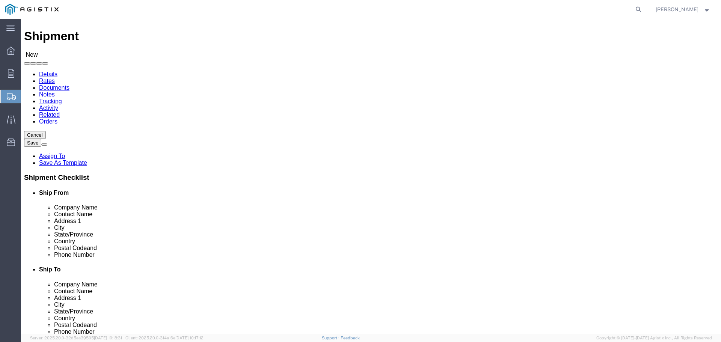
click input "text"
type input "M"
type input "[PERSON_NAME]"
drag, startPoint x: 396, startPoint y: 158, endPoint x: 392, endPoint y: 160, distance: 4.2
type input "fre"
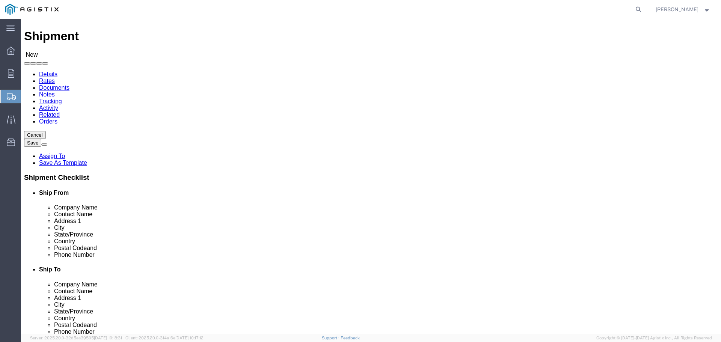
select select "19740"
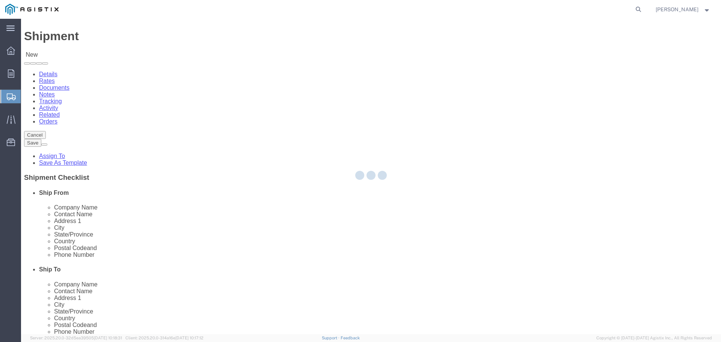
select select "CA"
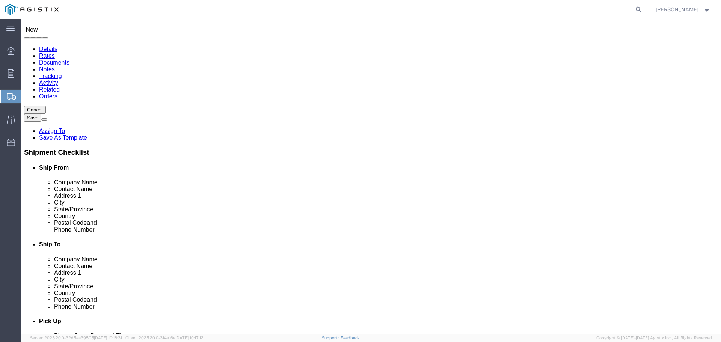
scroll to position [48, 0]
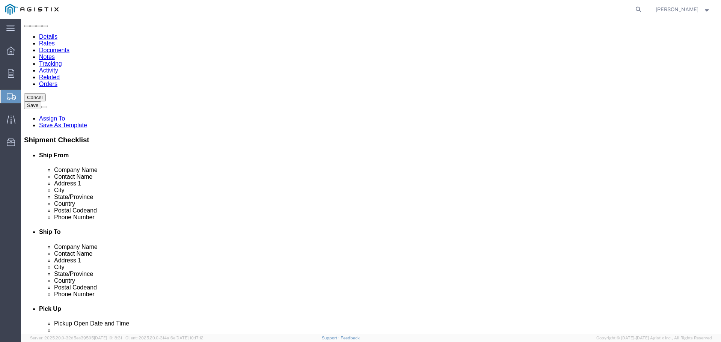
click input "text"
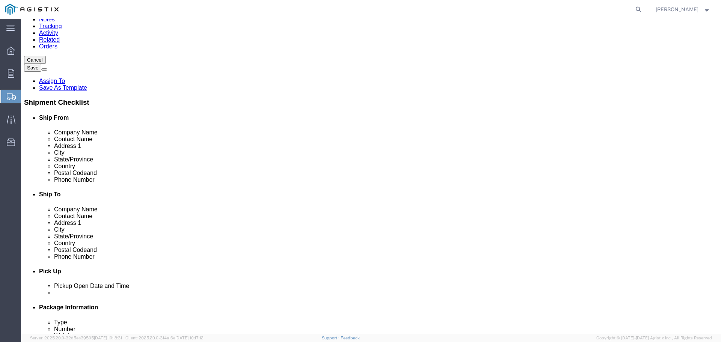
type input "[PERSON_NAME]"
click input "text"
type input "6302537011"
click input "text"
type input "[PERSON_NAME][EMAIL_ADDRESS][DOMAIN_NAME]"
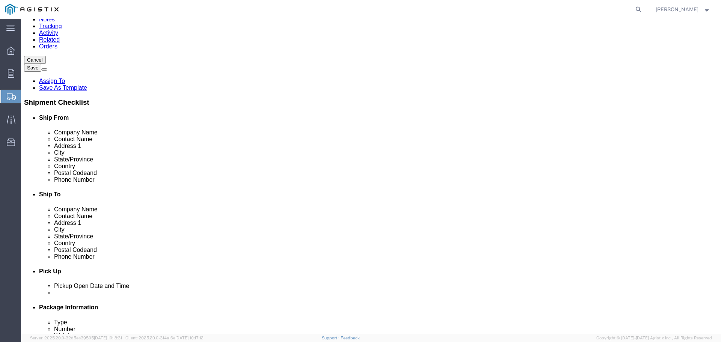
click div "ADDITIONAL INFORMATION"
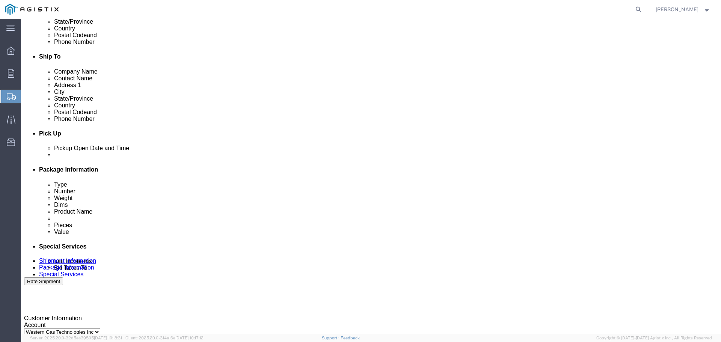
scroll to position [274, 0]
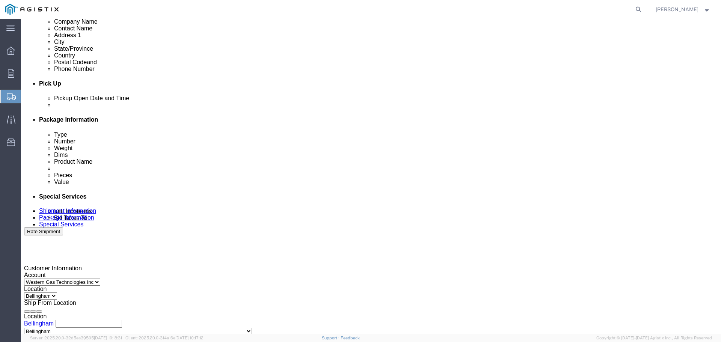
click div "[DATE] 11:00 AM"
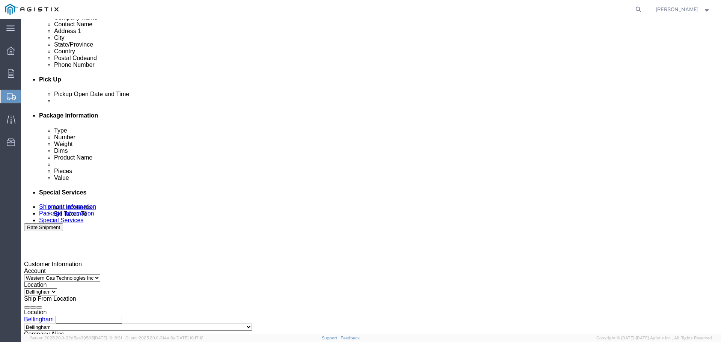
click input "11:00 AM"
type input "9:00 AM"
click button "Apply"
click div "[DATE] 10:00 AM"
click input "2:00 AM"
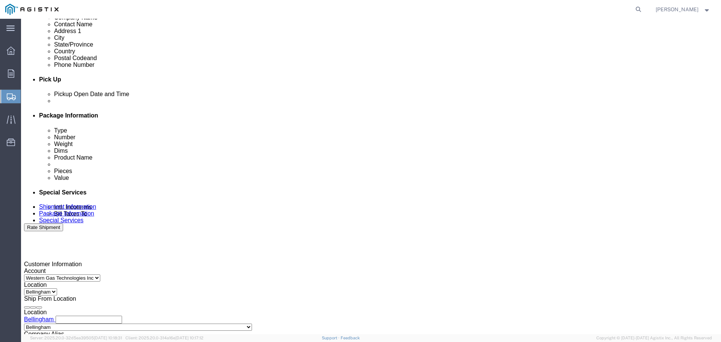
type input "2:00 pm"
click button "Apply"
click div
click input "3:00 PM"
click input "9:00 PM"
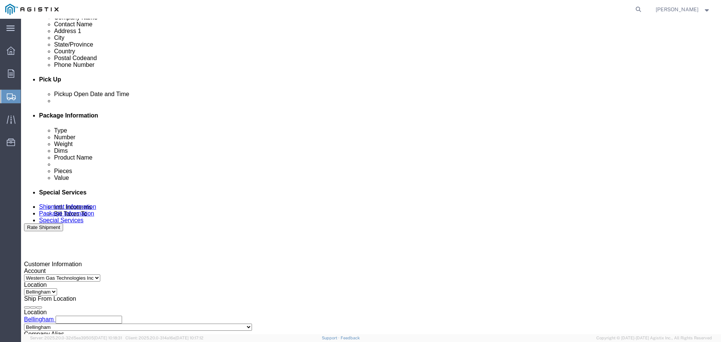
click input "9:00 PM"
type input "9:00 am"
click button "Apply"
click div
click input "10:00 AM"
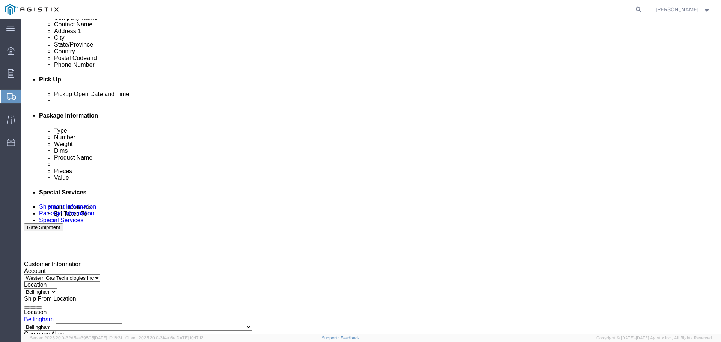
click input "3:00 AM"
type input "3:00 pm"
click button "Apply"
click input "text"
paste input "3501421929"
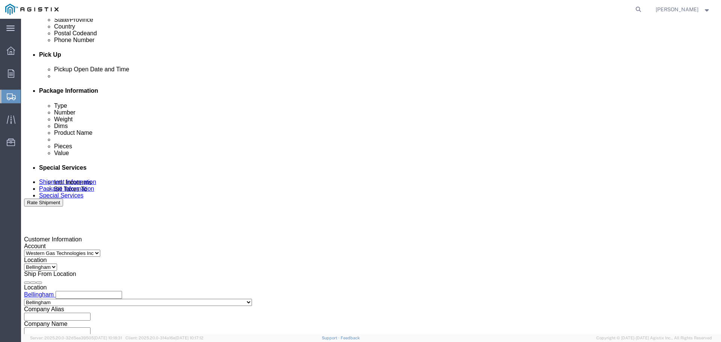
scroll to position [315, 0]
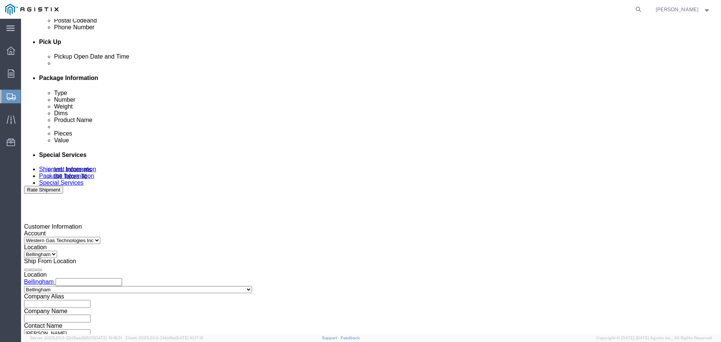
type input "3501421929"
click select "Select Account Type Activity ID Airline Appointment Number ASN Batch Request # …"
select select "PURCHORD"
click select "Select Account Type Activity ID Airline Appointment Number ASN Batch Request # …"
click div "Customer Information Account Select PG&E Western Gas Technologies Inc Location …"
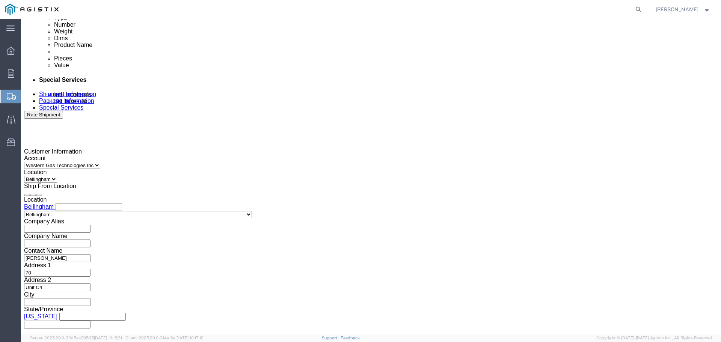
scroll to position [391, 0]
click select "Select Air Less than Truckload Multi-Leg Ocean Freight Rail Small Parcel Truckl…"
select select "LTL"
click select "Select Air Less than Truckload Multi-Leg Ocean Freight Rail Small Parcel Truckl…"
click input "text"
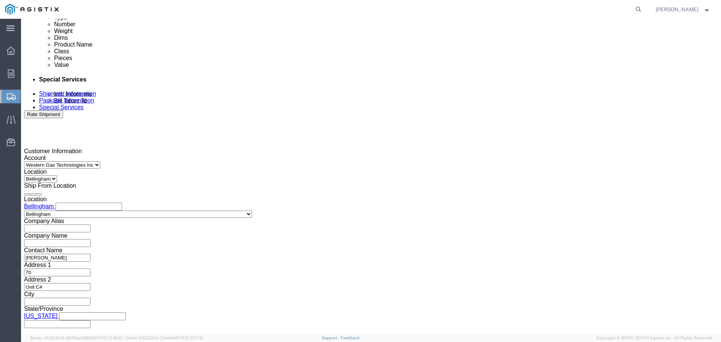
click td "10"
click input "text"
click div "Vehicle Select Straight Truck Size Container Number Owner Select Shipper Vessel"
click input "text"
click td "17"
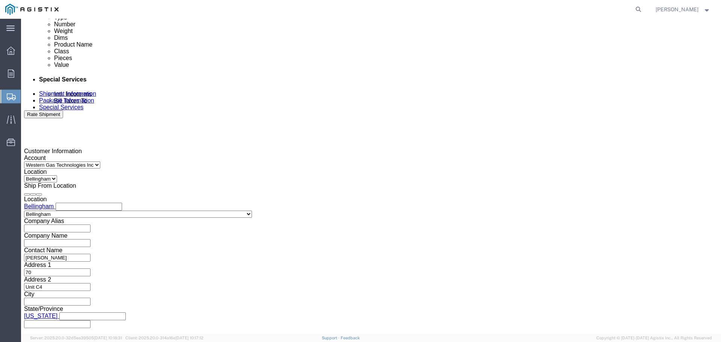
click div "Vehicle Select Straight Truck Size Container Number Owner Select Shipper Vessel"
click select "Select Straight Truck"
click div "Please fix the following errors Customer Information Account Select PG&E Wester…"
click button "Continue"
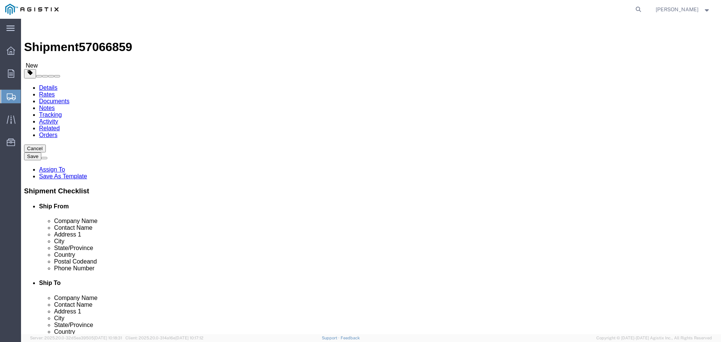
click select "Select Bale(s) Basket(s) Bolt(s) Bottle(s) Buckets Bulk Bundle(s) Can(s) Cardbo…"
select select "PSNS"
click select "Select Bale(s) Basket(s) Bolt(s) Bottle(s) Buckets Bulk Bundle(s) Can(s) Cardbo…"
click input "1"
click input "text"
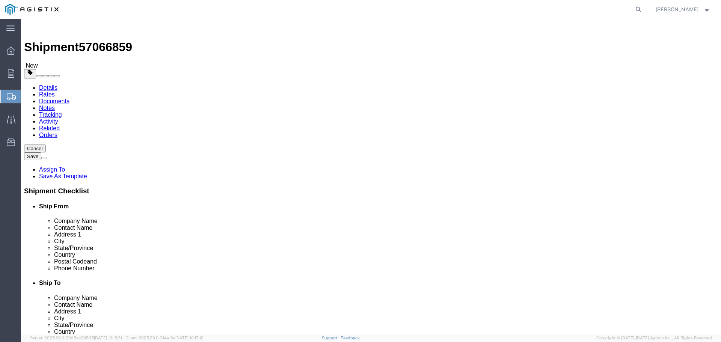
type input "48"
click input "text"
type input "40"
click input "text"
type input "36"
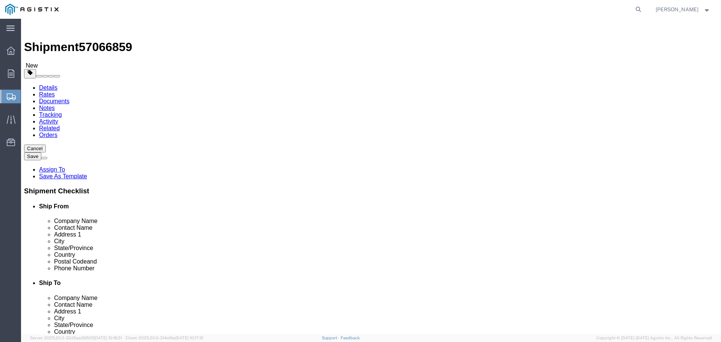
click input "0.00"
type input "0"
type input "250"
click link "Add Content"
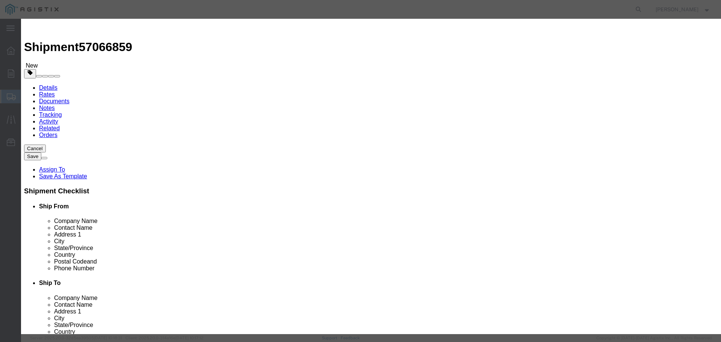
click input "text"
type input "valve grease"
click input "0"
click input "5800.00"
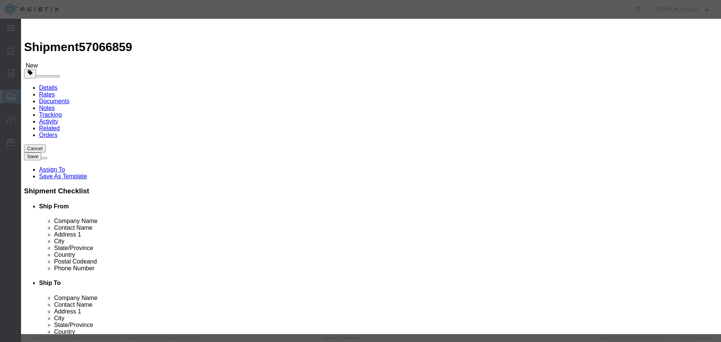
click input "5800.00"
type input "1"
click input "text"
type input "5800"
click select "Select 50 55 60 65 70 85 92.5 100 125 175 250 300 400"
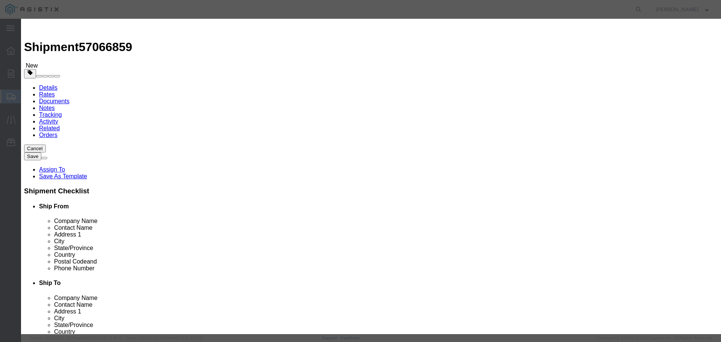
select select "50"
click select "Select 50 55 60 65 70 85 92.5 100 125 175 250 300 400"
click label "Transport Notes"
click button "Save & Close"
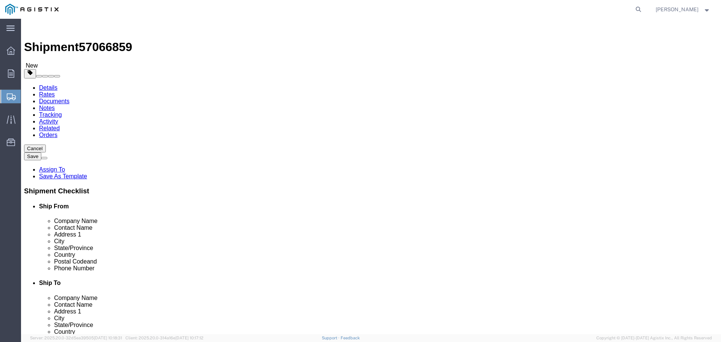
click button "Continue"
select select
click span "Select one or more"
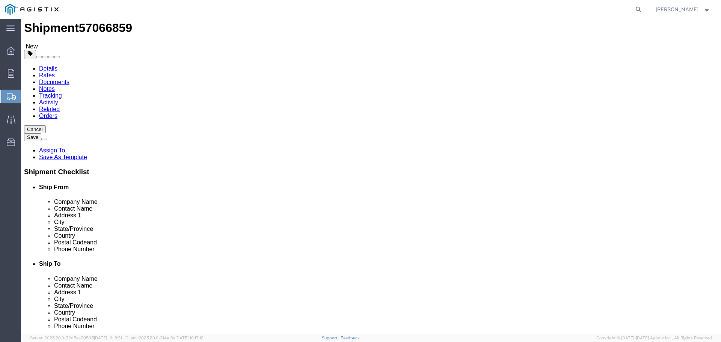
scroll to position [38, 0]
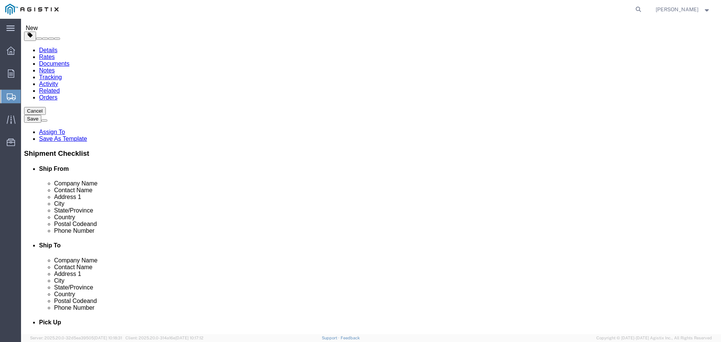
click link "Lift Gate"
select select "VEHICLE_LIFT_GATE_FLAG"
click div "Instructions"
click span "Select one or more"
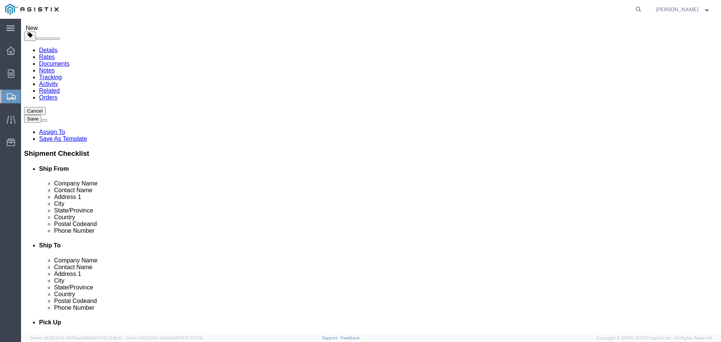
click link "Lift Gate"
select select "PICKUP_LIFT_GATE"
click div "Pickup Instructions Lift Gate Crane Required Driver Assisted Loading Forklift I…"
click button "Select one or more"
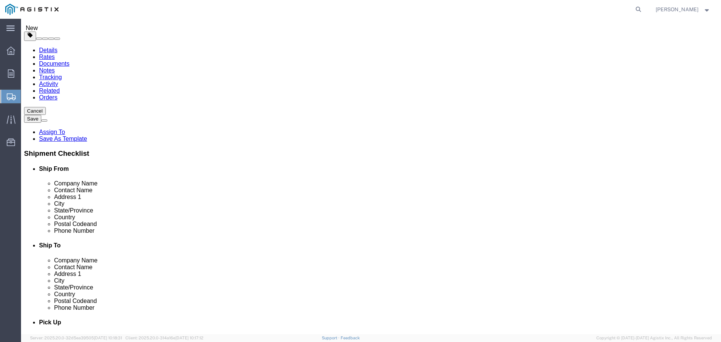
click div "Instructions"
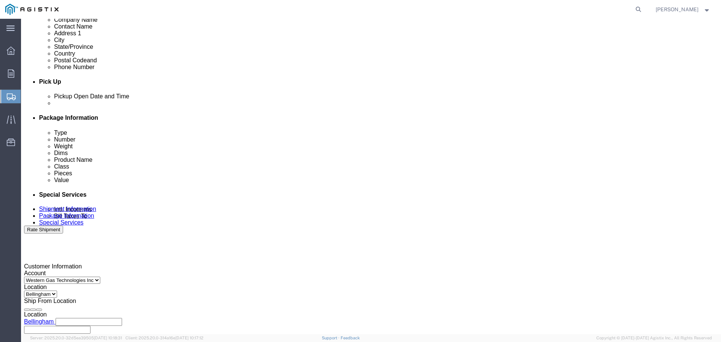
scroll to position [300, 0]
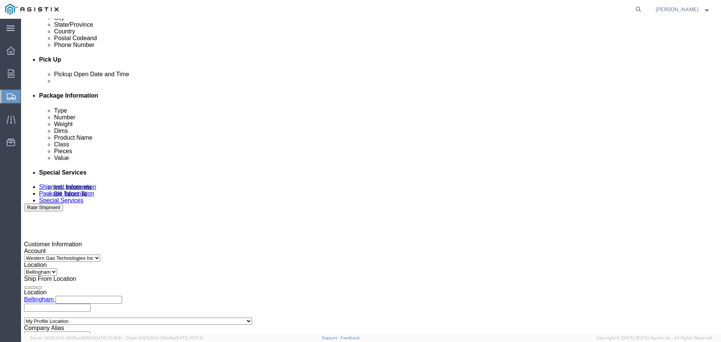
click select "Select Buyer Cost Center Department Operations Number Order Number Sales Person"
select select "BUYER"
click select "Select Buyer Cost Center Department Operations Number Order Number Sales Person"
click select "Select Free of Charge Free of Cost NET 30 NET 45 NET 60 See Comment"
select select "NET_30"
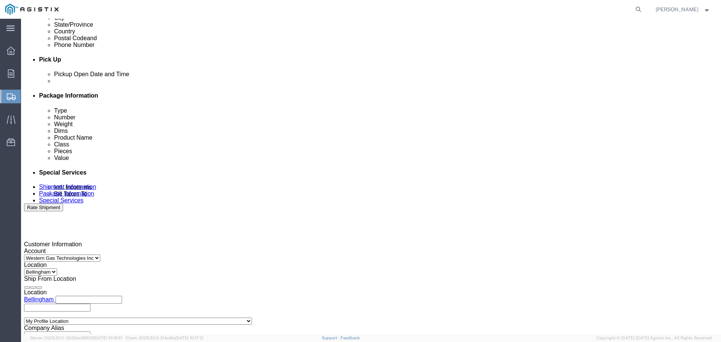
click select "Select Free of Charge Free of Cost NET 30 NET 45 NET 60 See Comment"
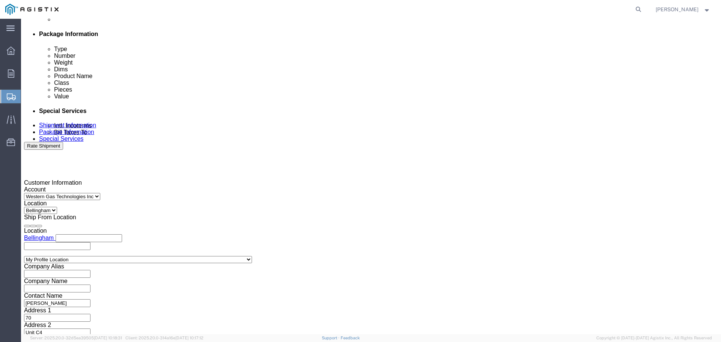
scroll to position [375, 0]
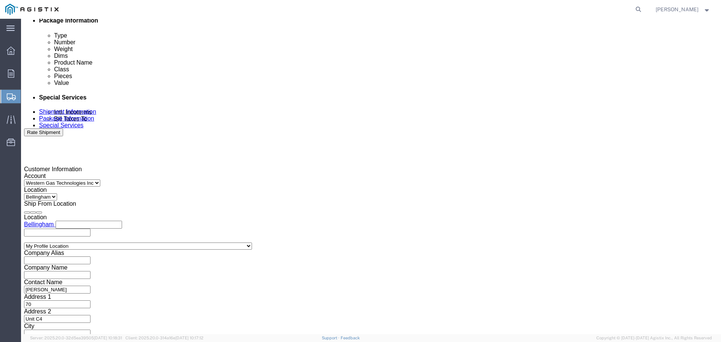
click input "text"
type input "[PERSON_NAME][EMAIL_ADDRESS][DOMAIN_NAME]"
click div "What documents that would like to be included with the Shipment notification em…"
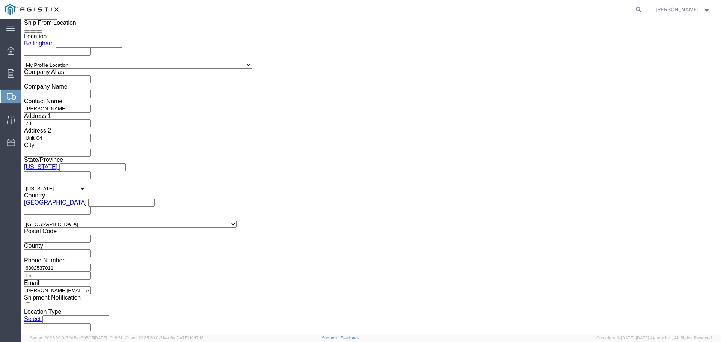
scroll to position [563, 0]
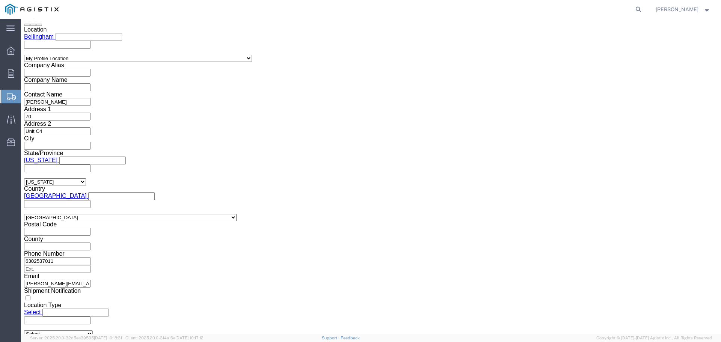
select select "19740"
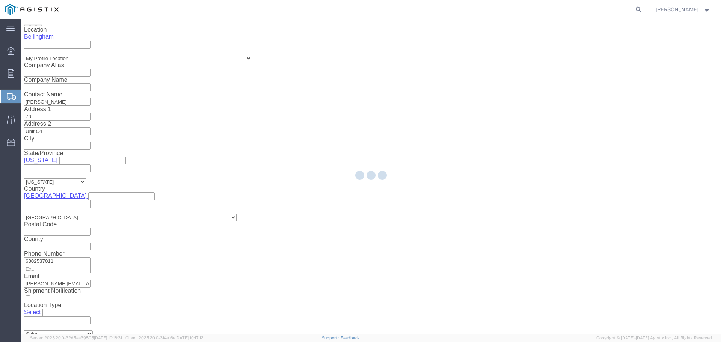
type input "PG&E"
type input "[STREET_ADDRESS][PERSON_NAME]"
select select "US"
type input "Fremont"
type input "94538"
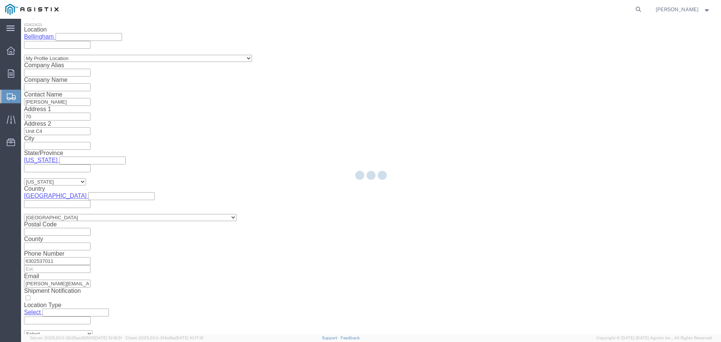
select select "CA"
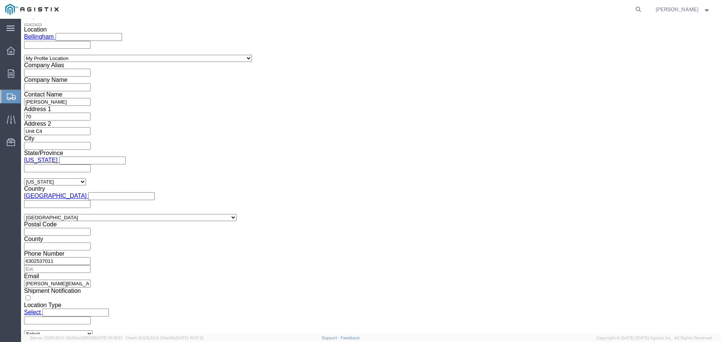
click div "Location [GEOGRAPHIC_DATA] [GEOGRAPHIC_DATA] Select My Profile Location [GEOGRA…"
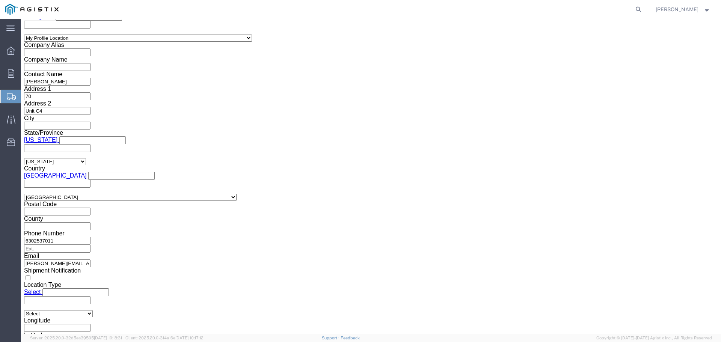
scroll to position [600, 0]
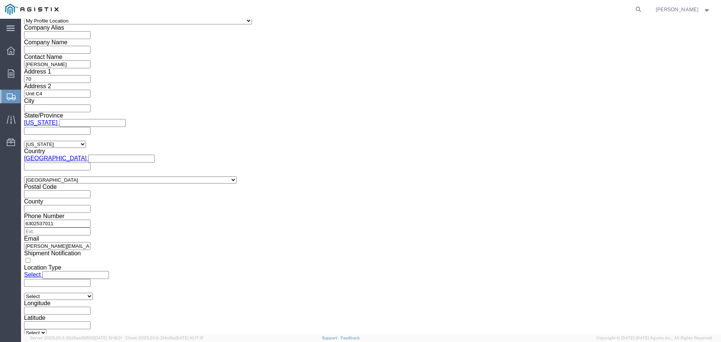
select select "MYPROFILE"
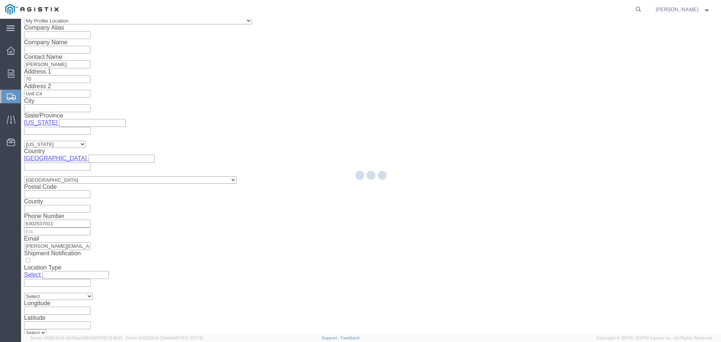
type input "Western Gas Technologies Inc"
type input "[STREET_ADDRESS]"
select select "US"
type input "[PERSON_NAME]"
type input "[GEOGRAPHIC_DATA]"
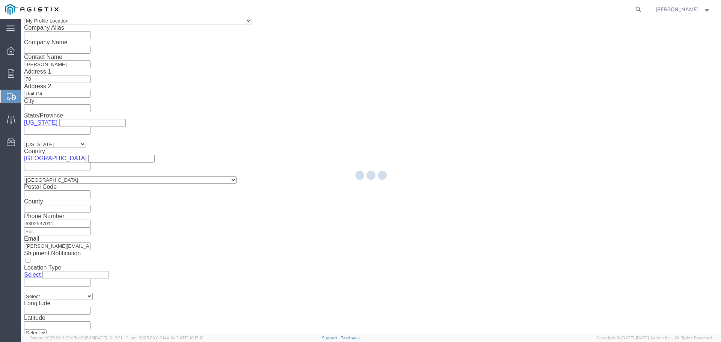
type input "95757"
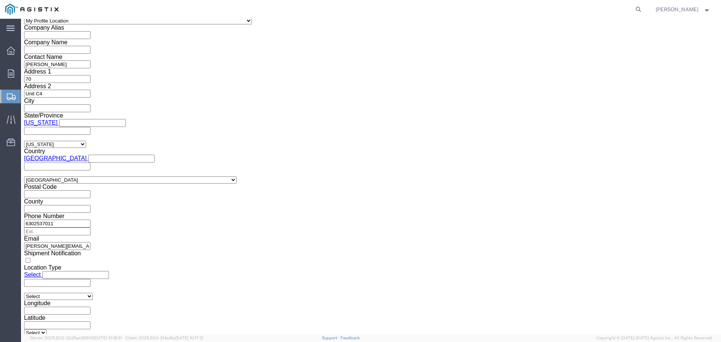
select select "CA"
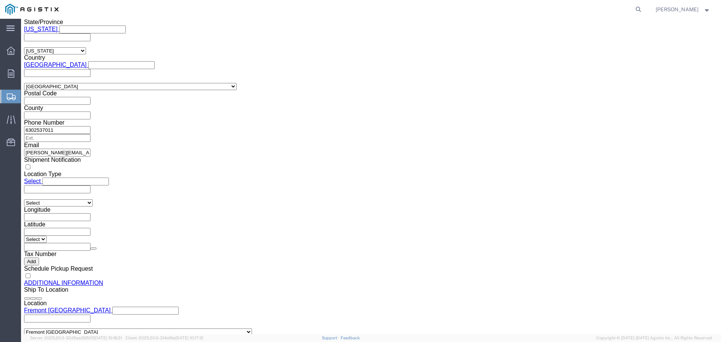
scroll to position [704, 0]
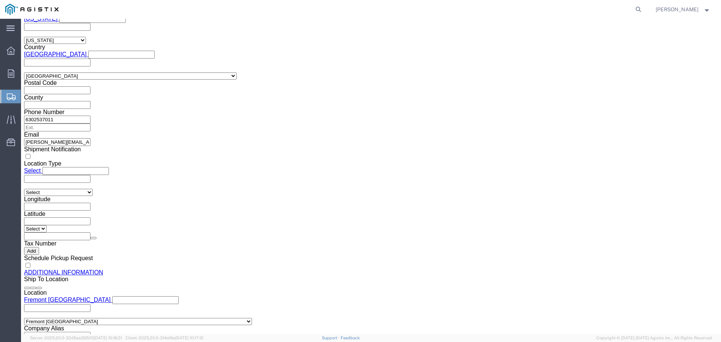
click button "Rate Shipment"
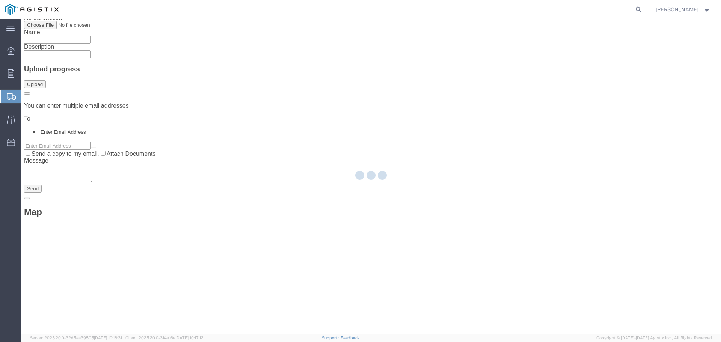
scroll to position [0, 0]
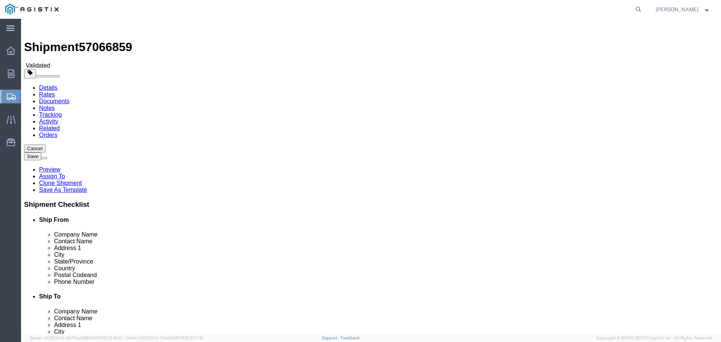
click at [41, 152] on button "Save" at bounding box center [32, 156] width 17 height 8
click at [65, 173] on link "Assign To" at bounding box center [52, 176] width 26 height 6
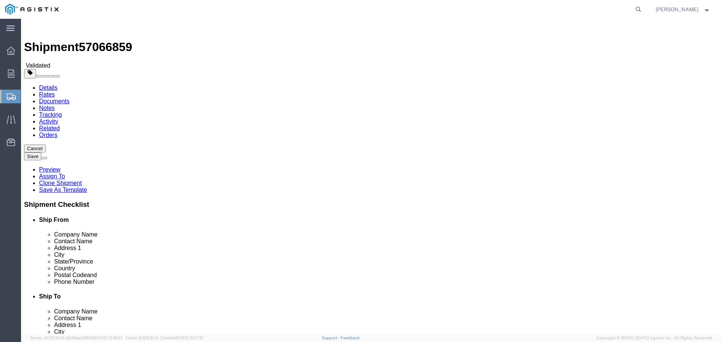
select select
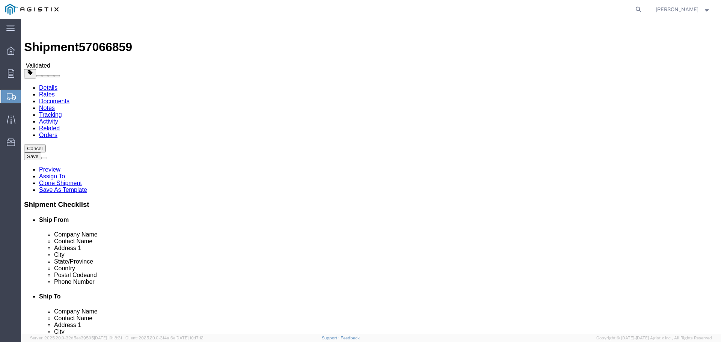
click at [41, 152] on button "Save" at bounding box center [32, 156] width 17 height 8
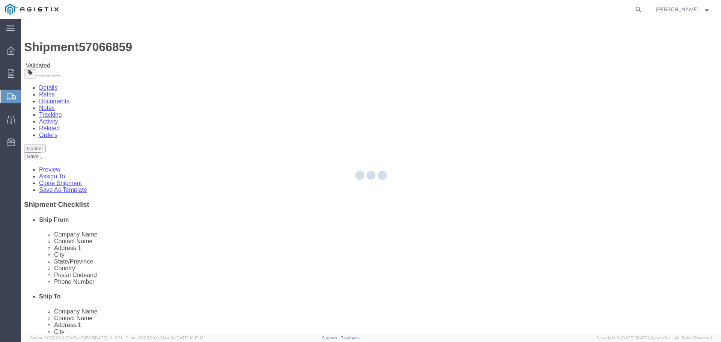
select select "22830"
select select "19740"
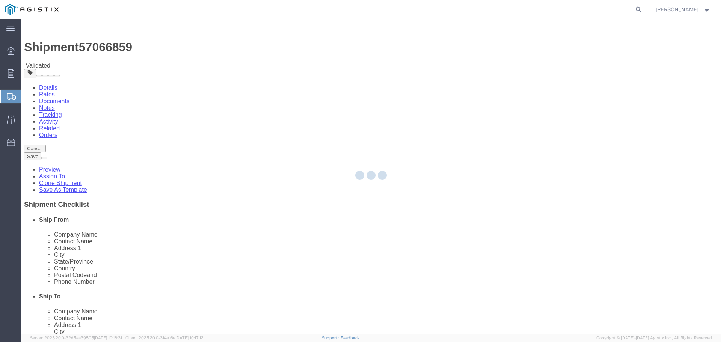
select select "22830"
select select "19740"
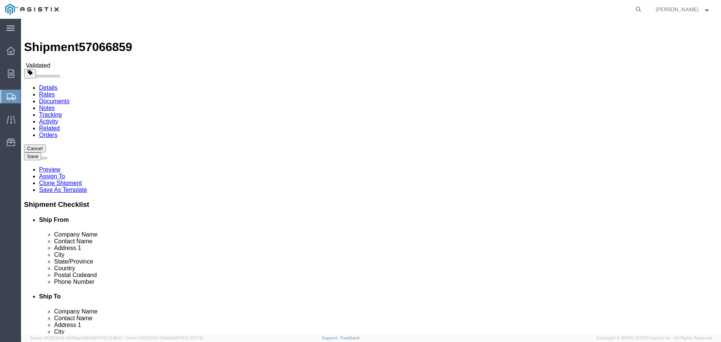
click at [39, 84] on link "Details" at bounding box center [48, 87] width 18 height 6
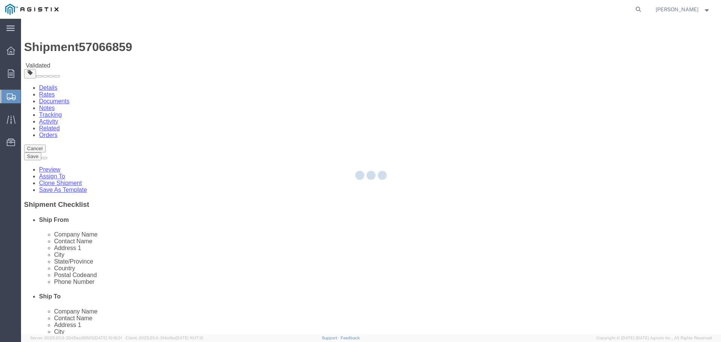
select select "22830"
select select "19740"
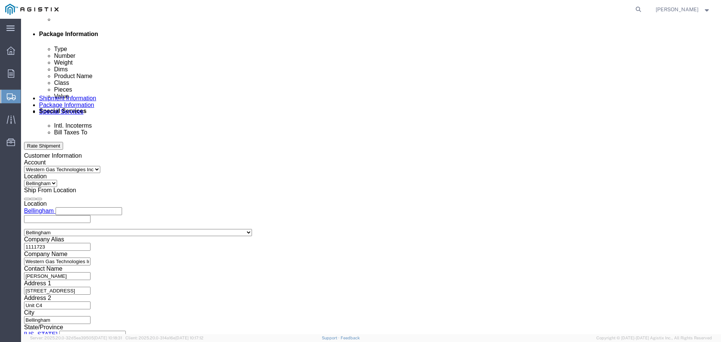
scroll to position [391, 0]
click button "Continue"
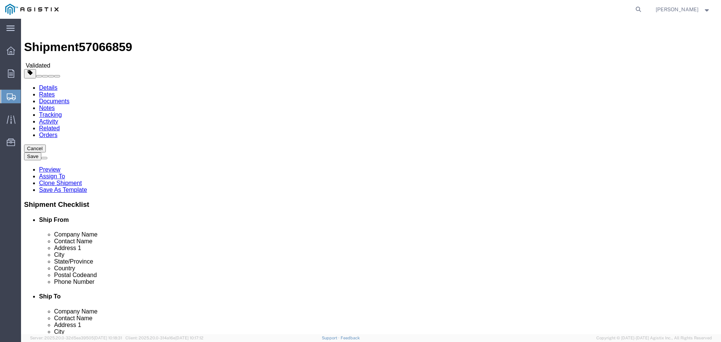
click link "Add Content"
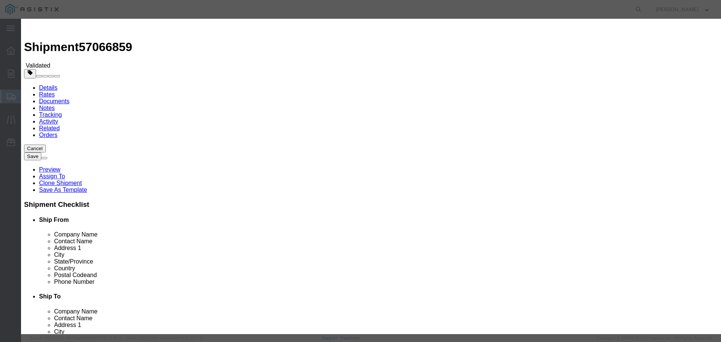
click button "Close"
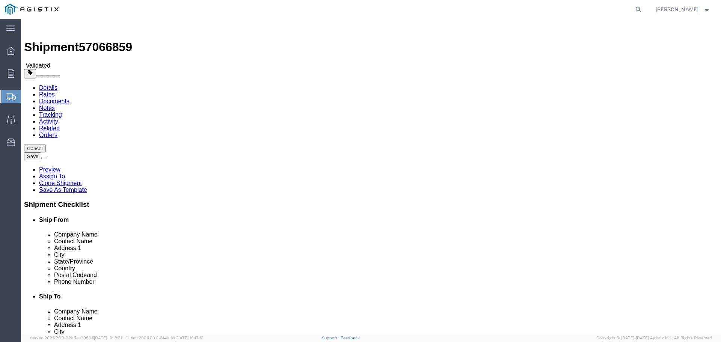
click link "Special Services"
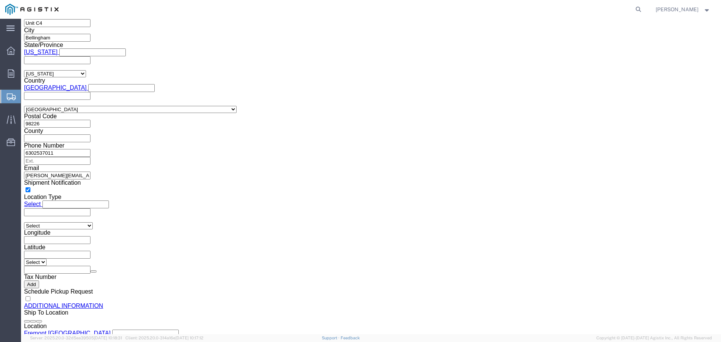
scroll to position [704, 0]
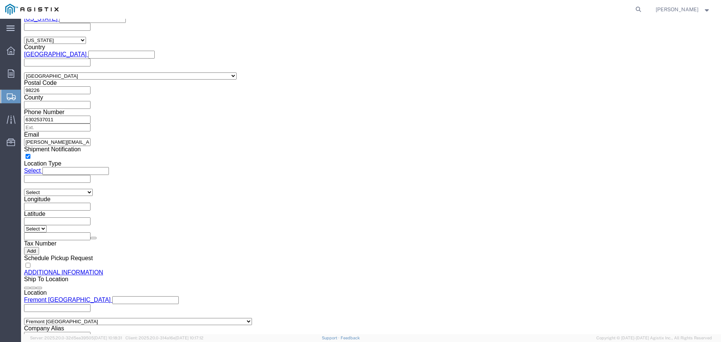
click link "Assign To"
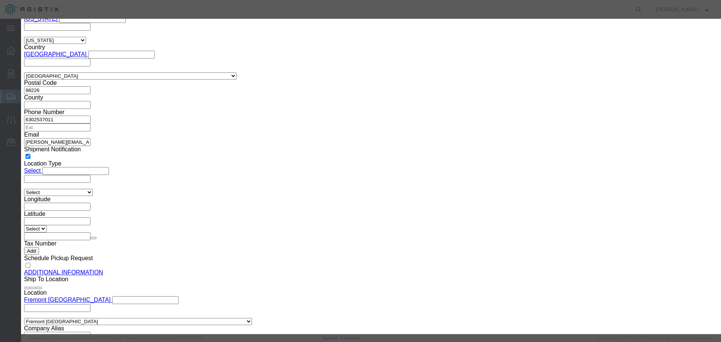
select select "11870"
drag, startPoint x: 359, startPoint y: 78, endPoint x: 352, endPoint y: 81, distance: 7.8
select select "116942"
click button "Assign"
click button "Cancel"
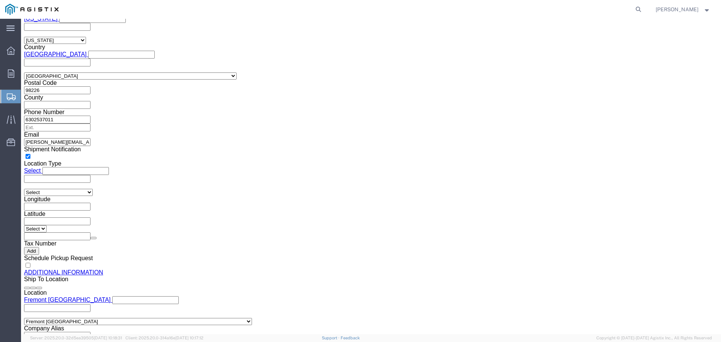
click ul "Type Number Weight Dims Product Name Class Pieces Value"
click link "Activity"
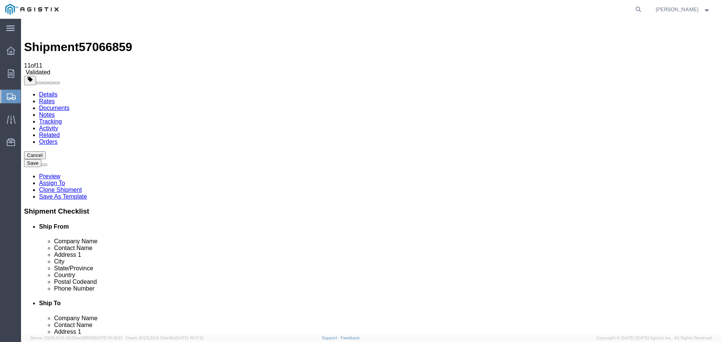
click at [69, 105] on link "Documents" at bounding box center [54, 108] width 30 height 6
click at [55, 98] on link "Rates" at bounding box center [47, 101] width 16 height 6
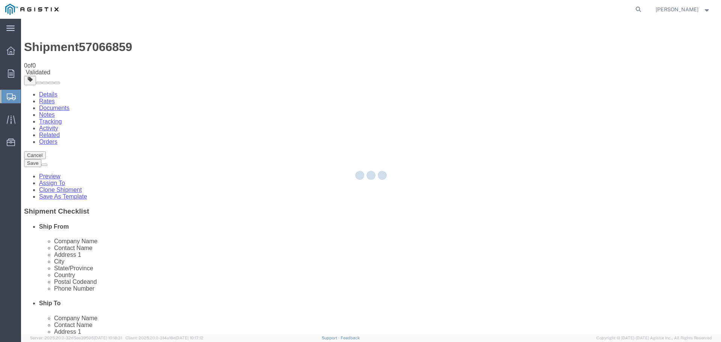
select select "22830"
select select "19740"
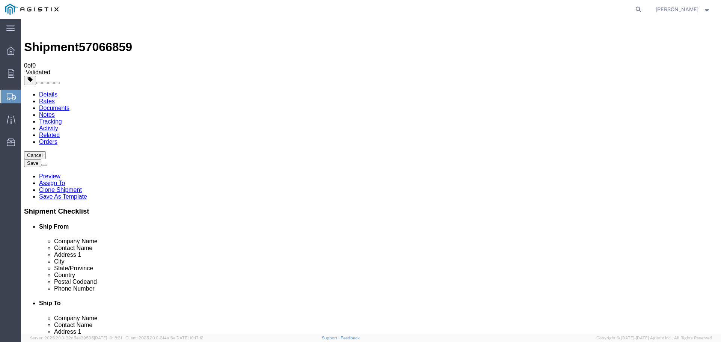
click at [48, 91] on link "Details" at bounding box center [48, 94] width 18 height 6
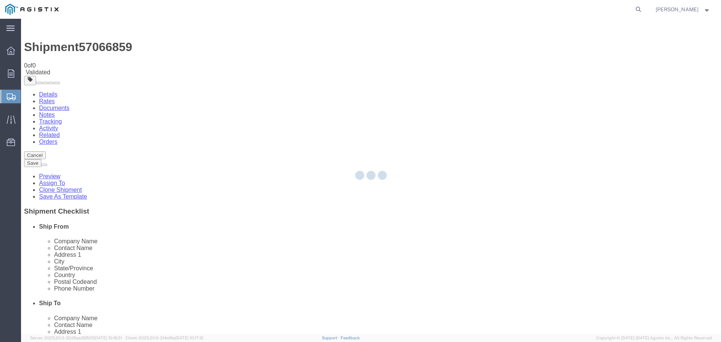
select select "22830"
select select "19740"
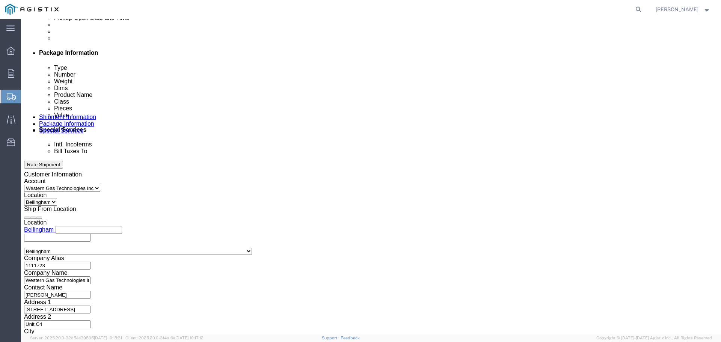
scroll to position [391, 0]
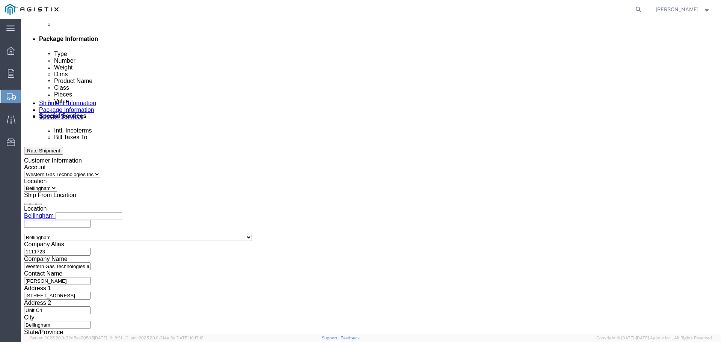
click button "Continue"
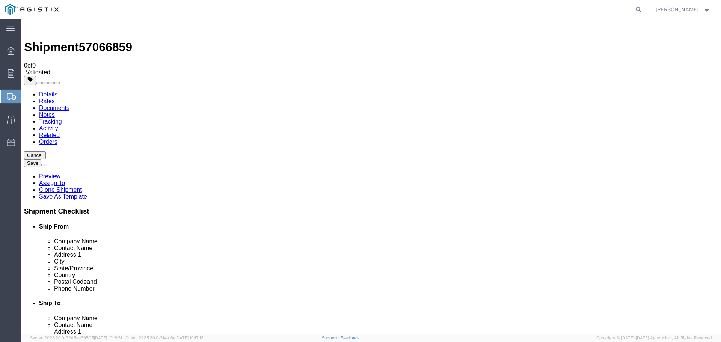
scroll to position [21, 0]
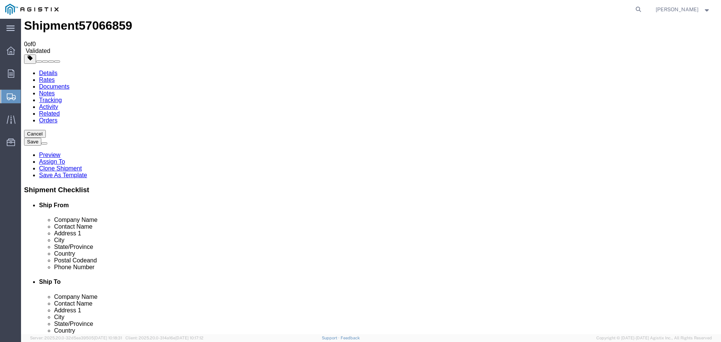
click div "Previous Continue"
click button "Continue"
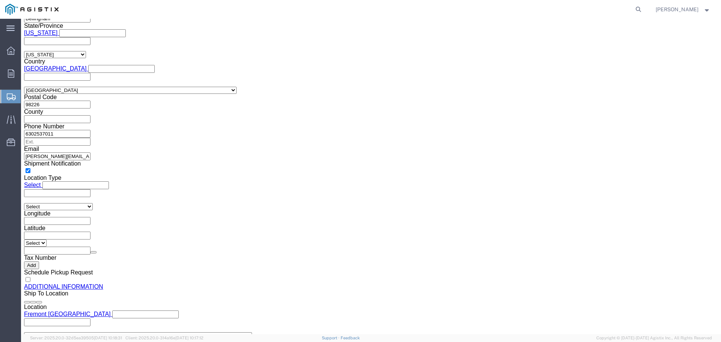
scroll to position [704, 0]
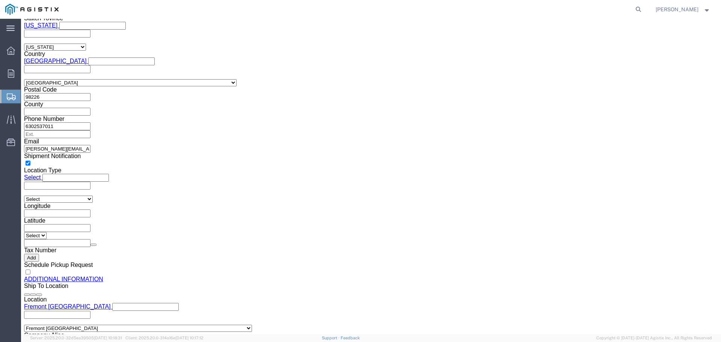
click icon
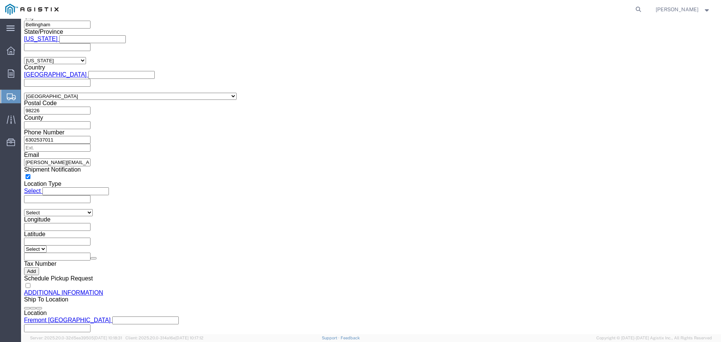
click icon
click link "Preview"
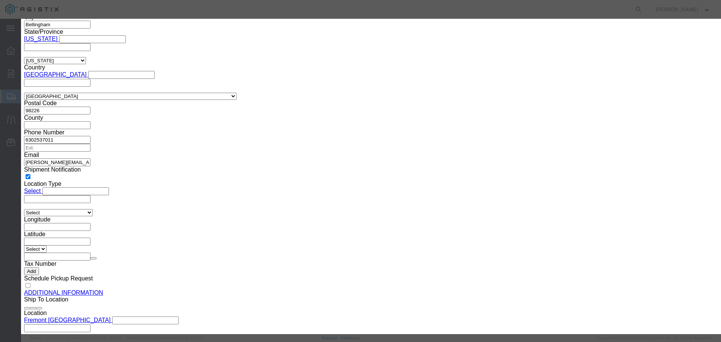
scroll to position [231, 0]
click button "Close"
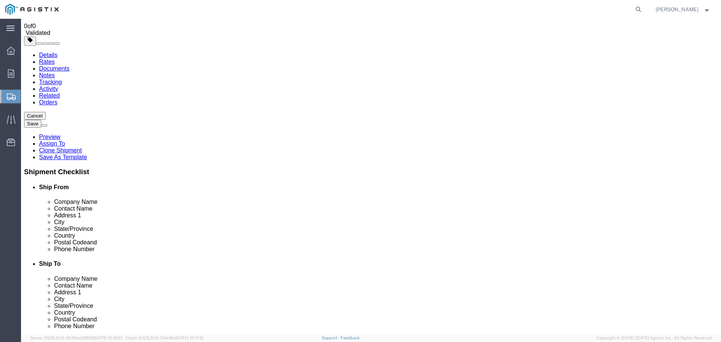
scroll to position [0, 0]
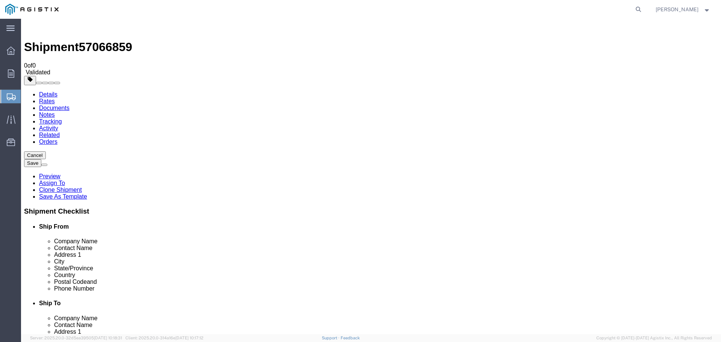
click button "Rate Shipment"
click at [62, 118] on link "Tracking" at bounding box center [50, 121] width 23 height 6
click at [55, 111] on link "Notes" at bounding box center [47, 114] width 16 height 6
click at [50, 69] on span "Validated" at bounding box center [38, 72] width 25 height 6
click at [103, 40] on span "57066859" at bounding box center [105, 47] width 53 height 14
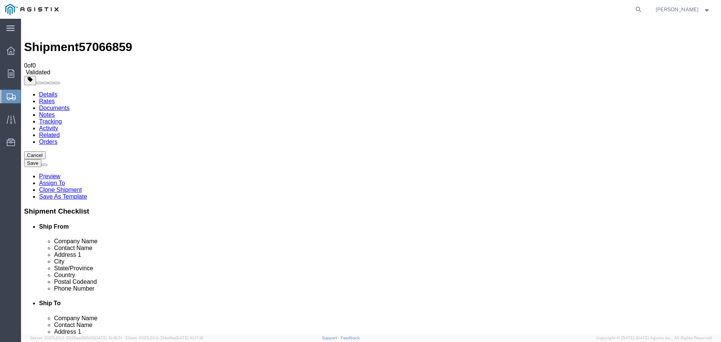
click at [60, 132] on link "Related" at bounding box center [49, 135] width 21 height 6
click at [58, 125] on link "Activity" at bounding box center [48, 128] width 19 height 6
click at [27, 96] on span "Shipments" at bounding box center [24, 96] width 6 height 15
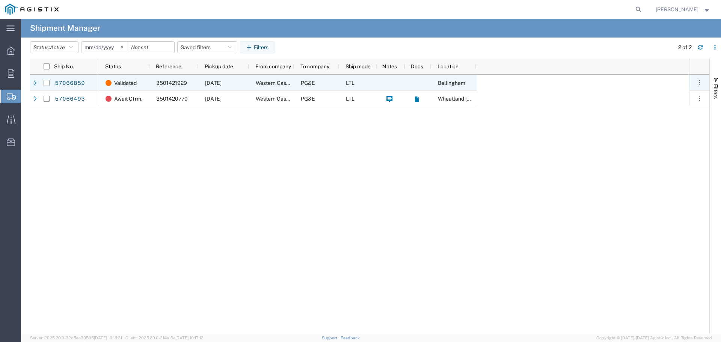
click at [453, 82] on span "Bellingham" at bounding box center [451, 83] width 27 height 6
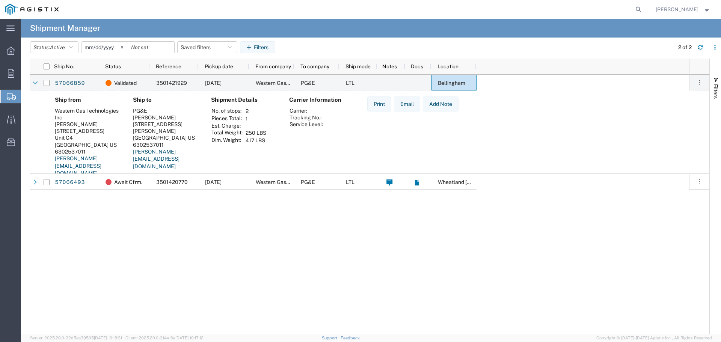
click at [212, 219] on div "Validated 3501421929 [DATE] Western Gas Technologies Inc PG&E LTL Bellingham Aw…" at bounding box center [394, 204] width 590 height 259
click at [125, 86] on span "Validated" at bounding box center [125, 83] width 23 height 16
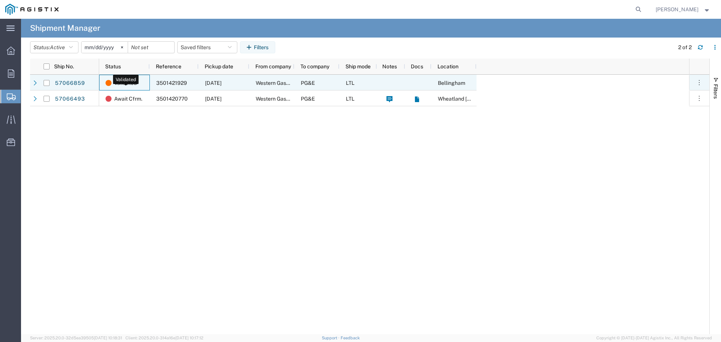
click at [120, 84] on span "Validated" at bounding box center [125, 83] width 23 height 16
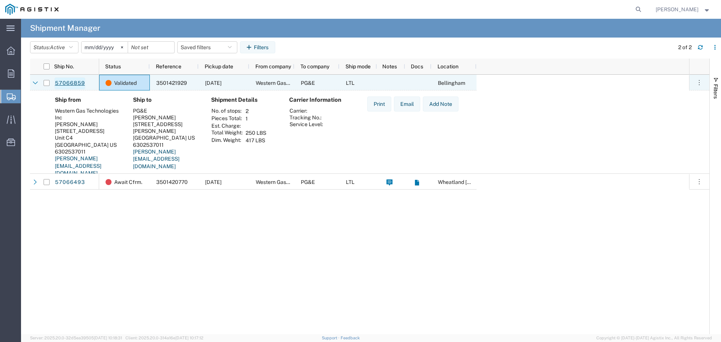
click at [75, 80] on link "57066859" at bounding box center [69, 83] width 31 height 12
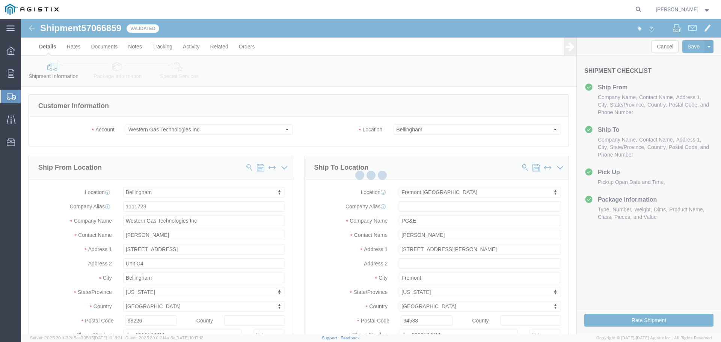
select select "19740"
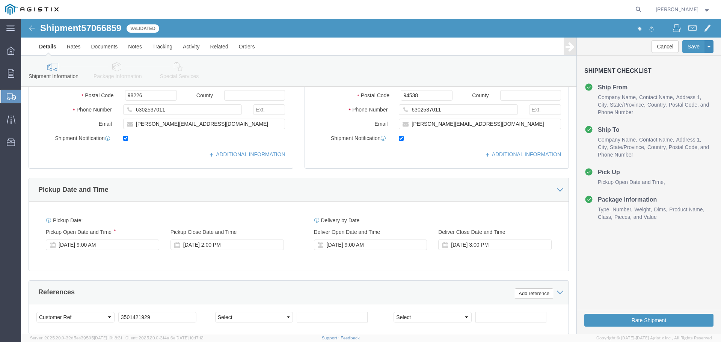
scroll to position [391, 0]
